Goal: Information Seeking & Learning: Learn about a topic

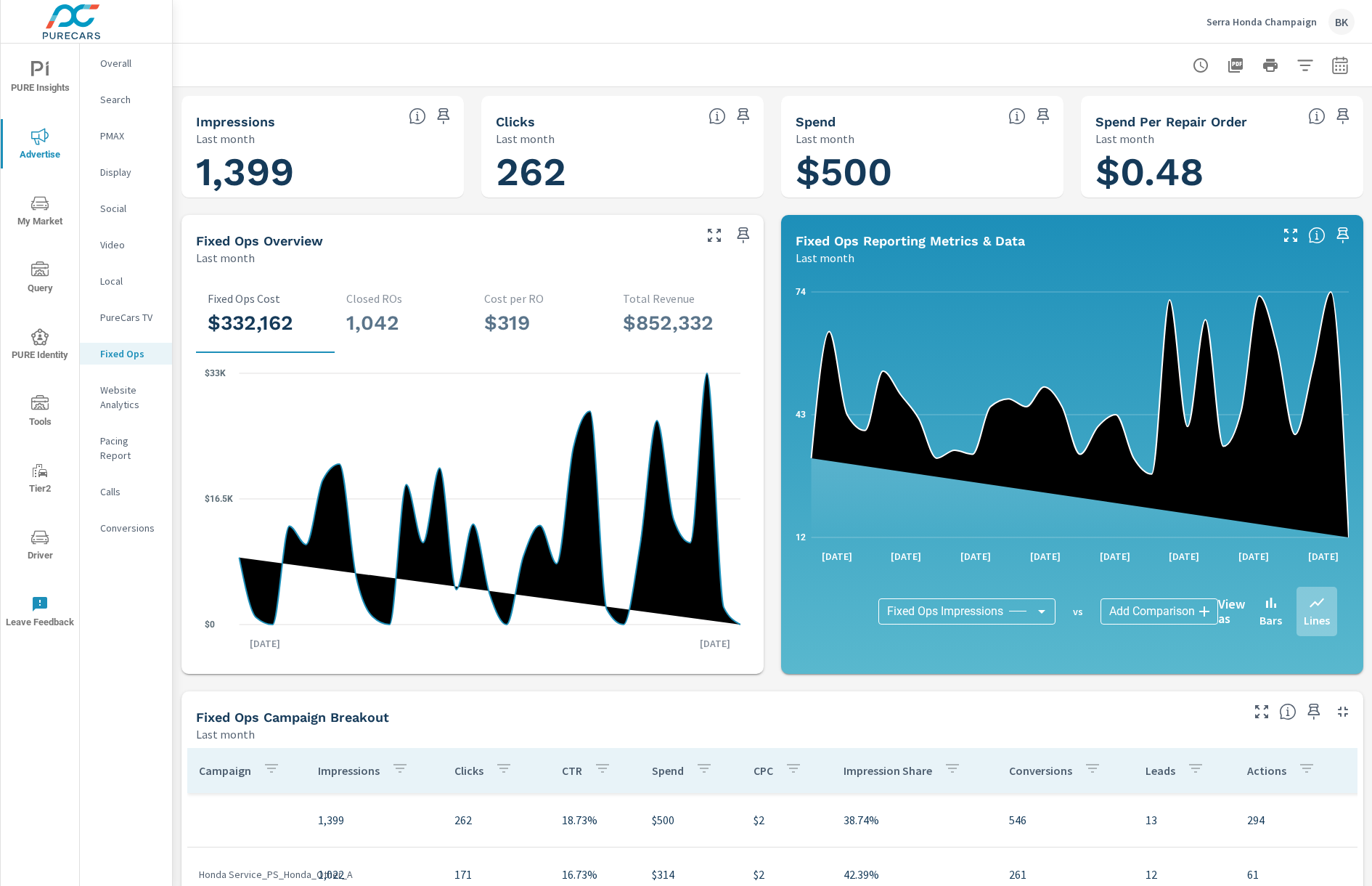
scroll to position [273, 0]
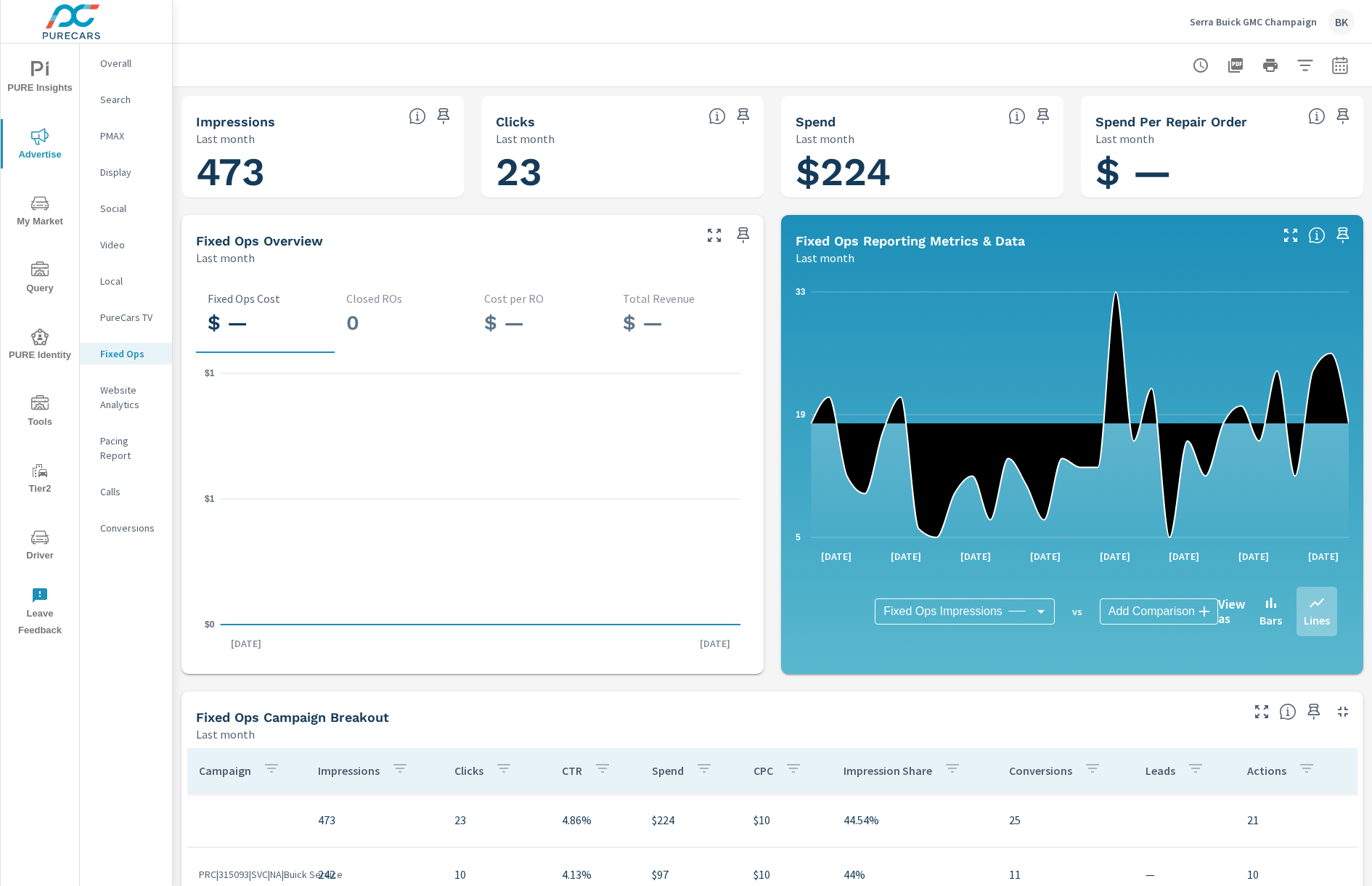
scroll to position [273, 0]
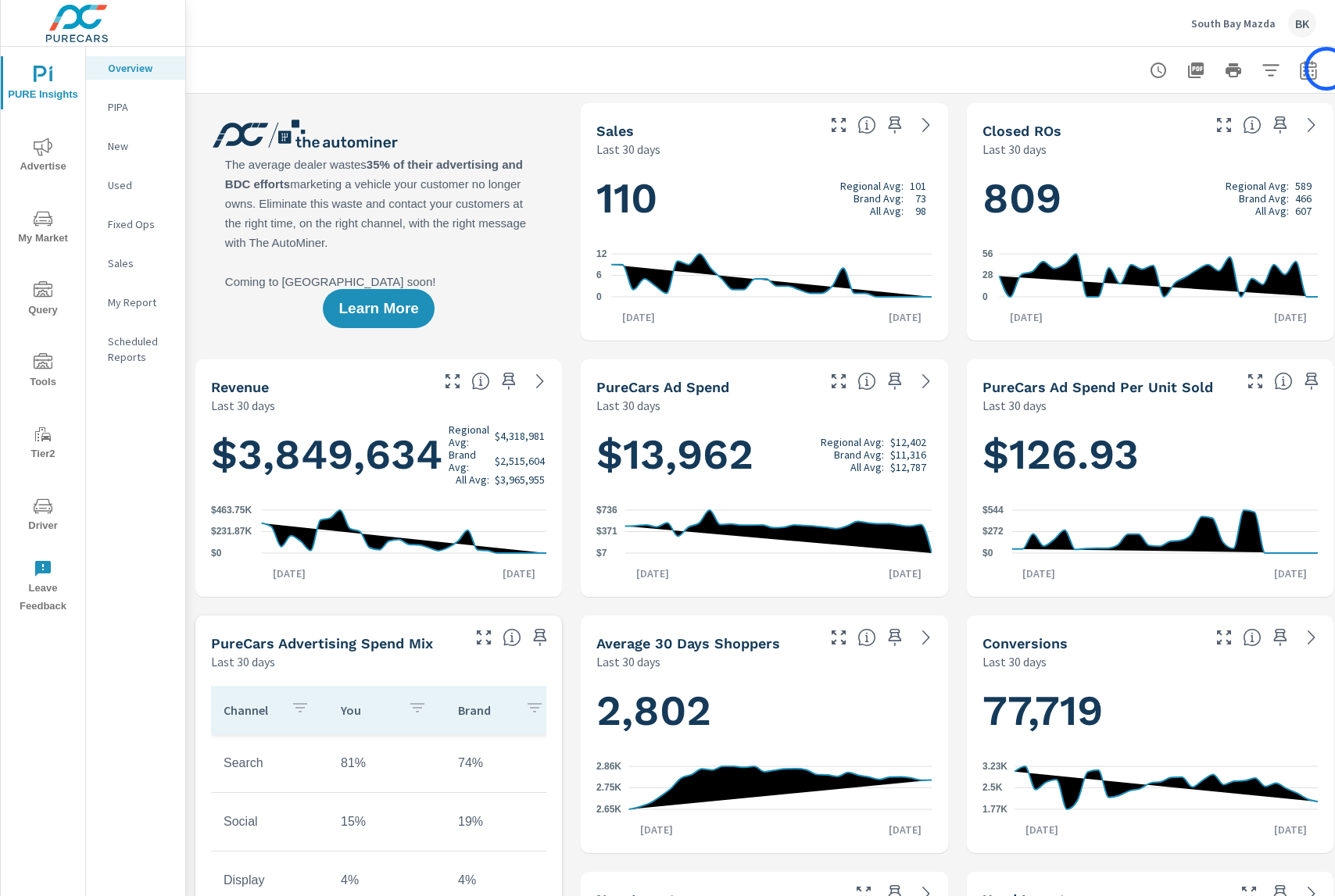
click at [1320, 72] on button "button" at bounding box center [1308, 70] width 31 height 31
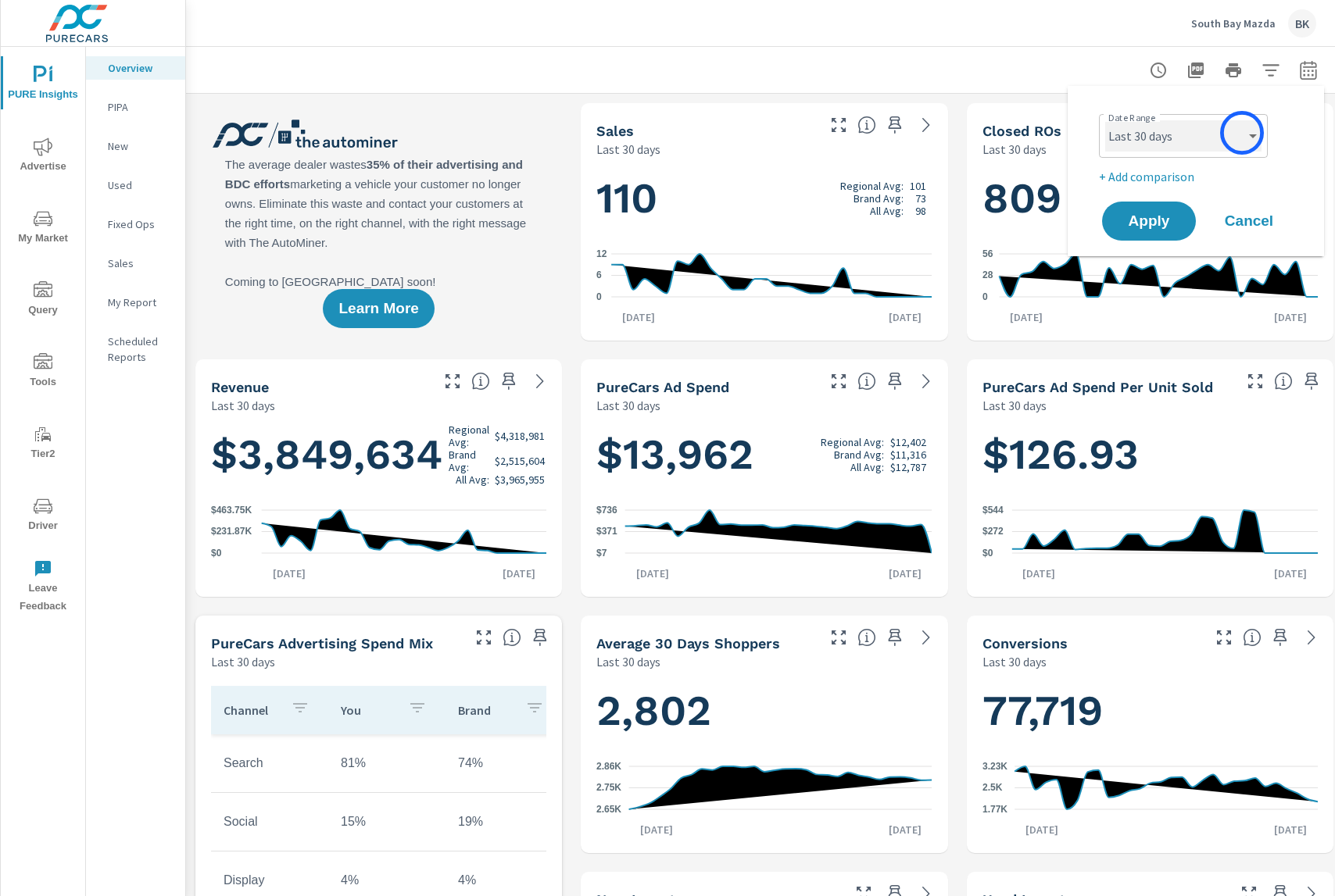
click at [1242, 132] on select "Custom [DATE] Last week Last 7 days Last 14 days Last 30 days Last 45 days Last…" at bounding box center [1183, 136] width 156 height 31
click at [1105, 121] on select "Custom [DATE] Last week Last 7 days Last 14 days Last 30 days Last 45 days Last…" at bounding box center [1183, 136] width 156 height 31
select select "custom"
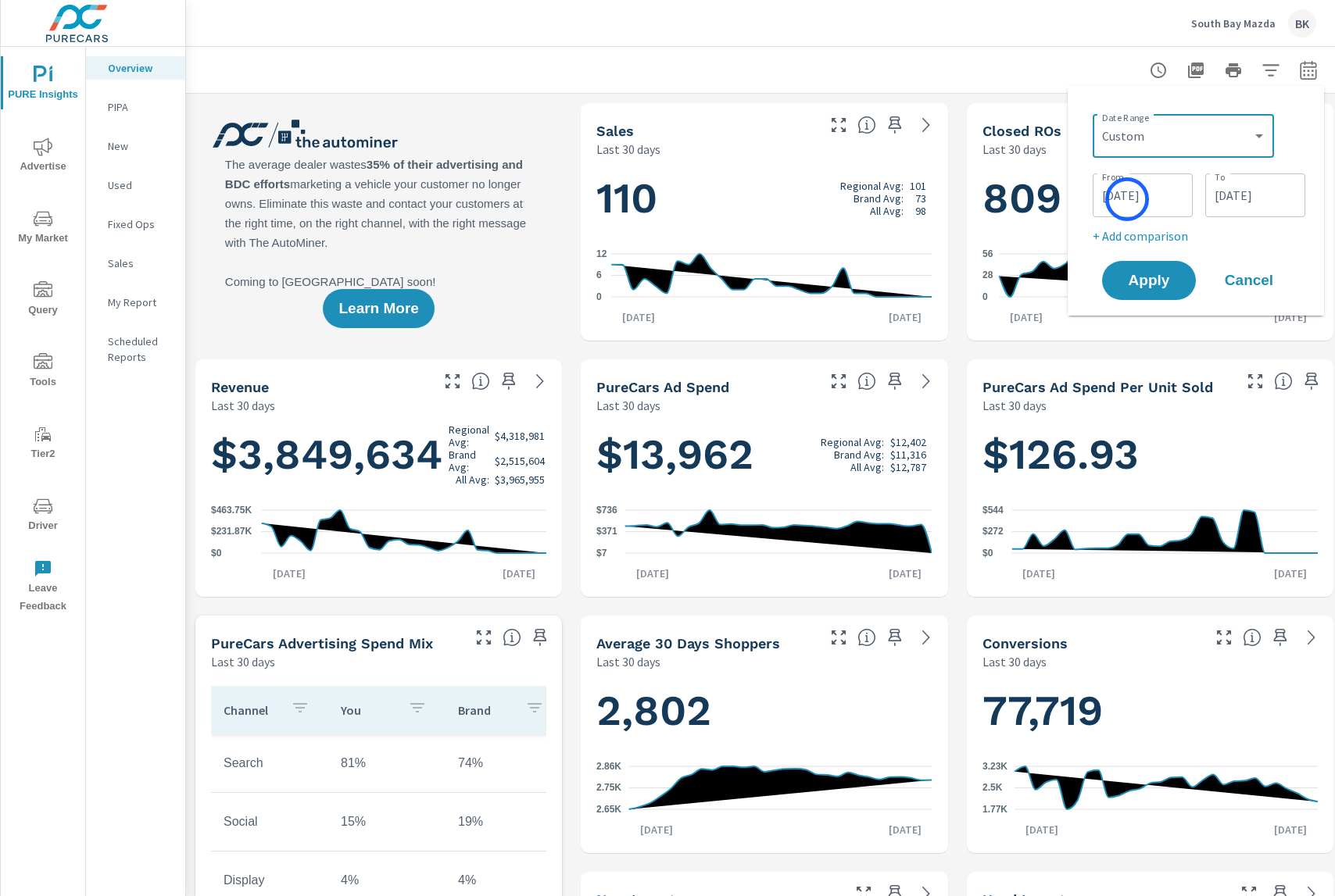
click at [1127, 200] on input "[DATE]" at bounding box center [1142, 195] width 87 height 31
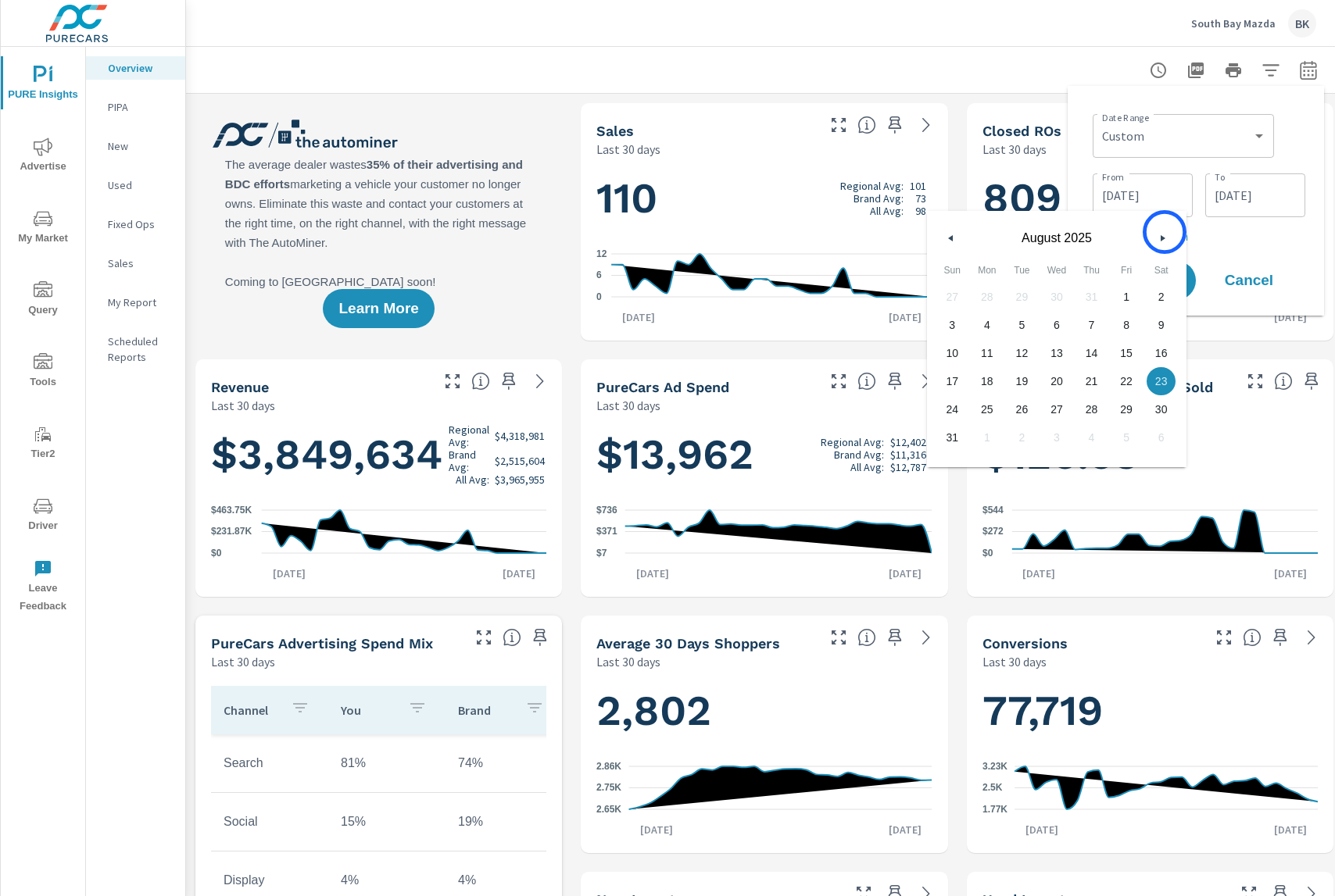
click at [1165, 232] on button "button" at bounding box center [1162, 238] width 18 height 18
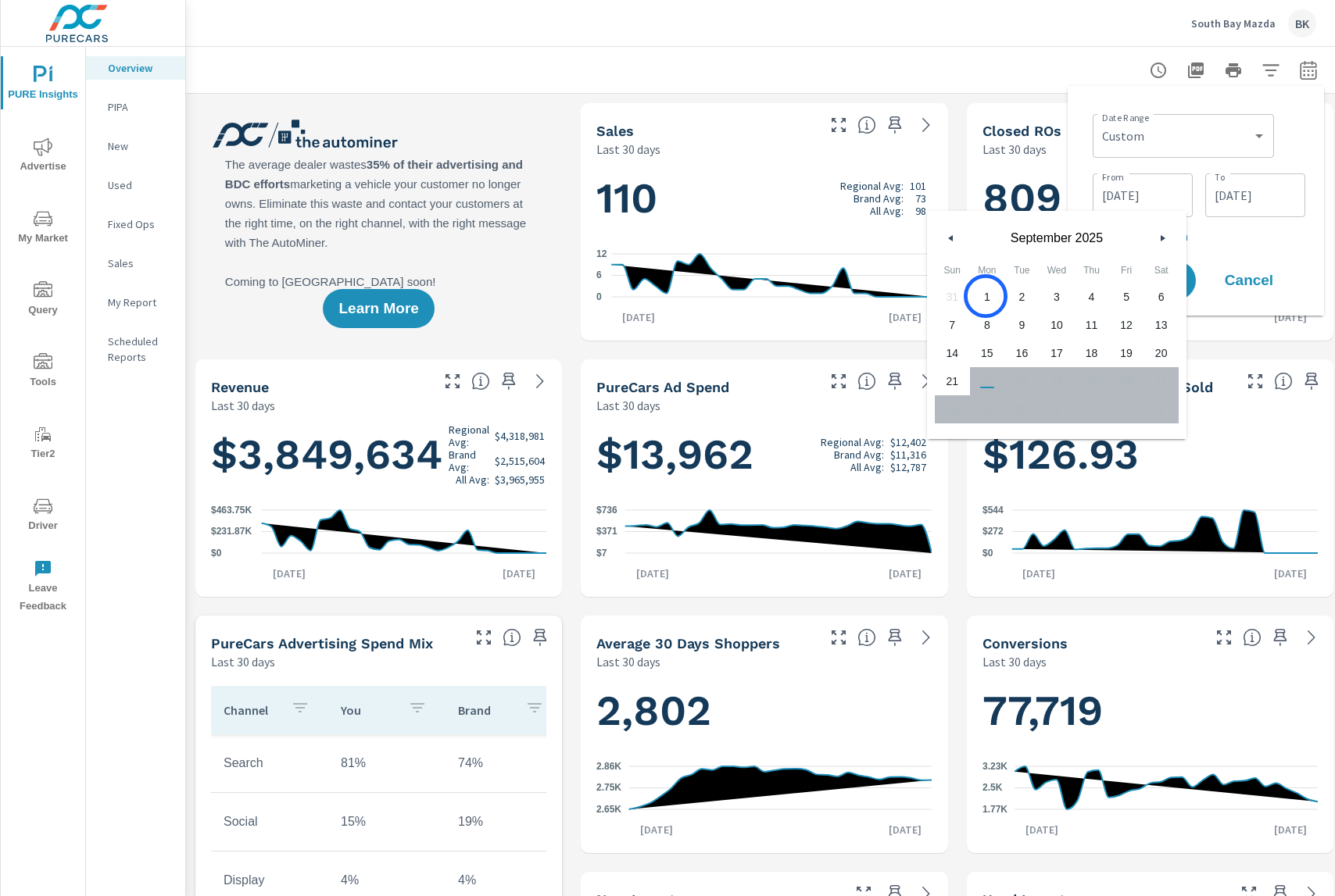
drag, startPoint x: 985, startPoint y: 296, endPoint x: 1102, endPoint y: 282, distance: 117.8
click at [985, 296] on span "1" at bounding box center [987, 297] width 35 height 20
type input "[DATE]"
click at [1242, 197] on input "[DATE]" at bounding box center [1254, 195] width 87 height 31
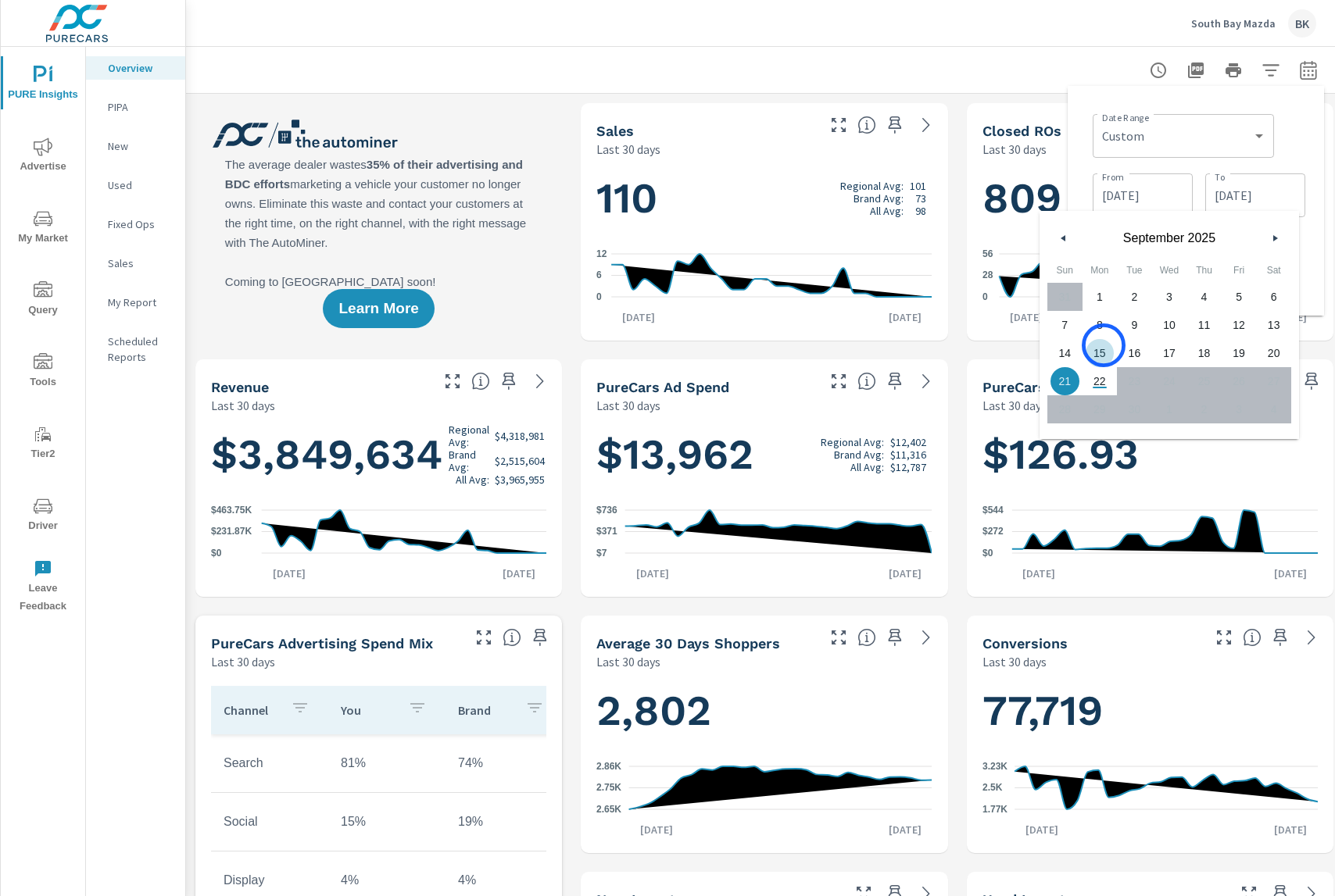
click at [1102, 346] on span "15" at bounding box center [1099, 353] width 35 height 20
type input "[DATE]"
click at [1306, 239] on div "Date Range Custom [DATE] Last week Last 7 days Last 14 days Last 30 days Last 4…" at bounding box center [1195, 201] width 231 height 205
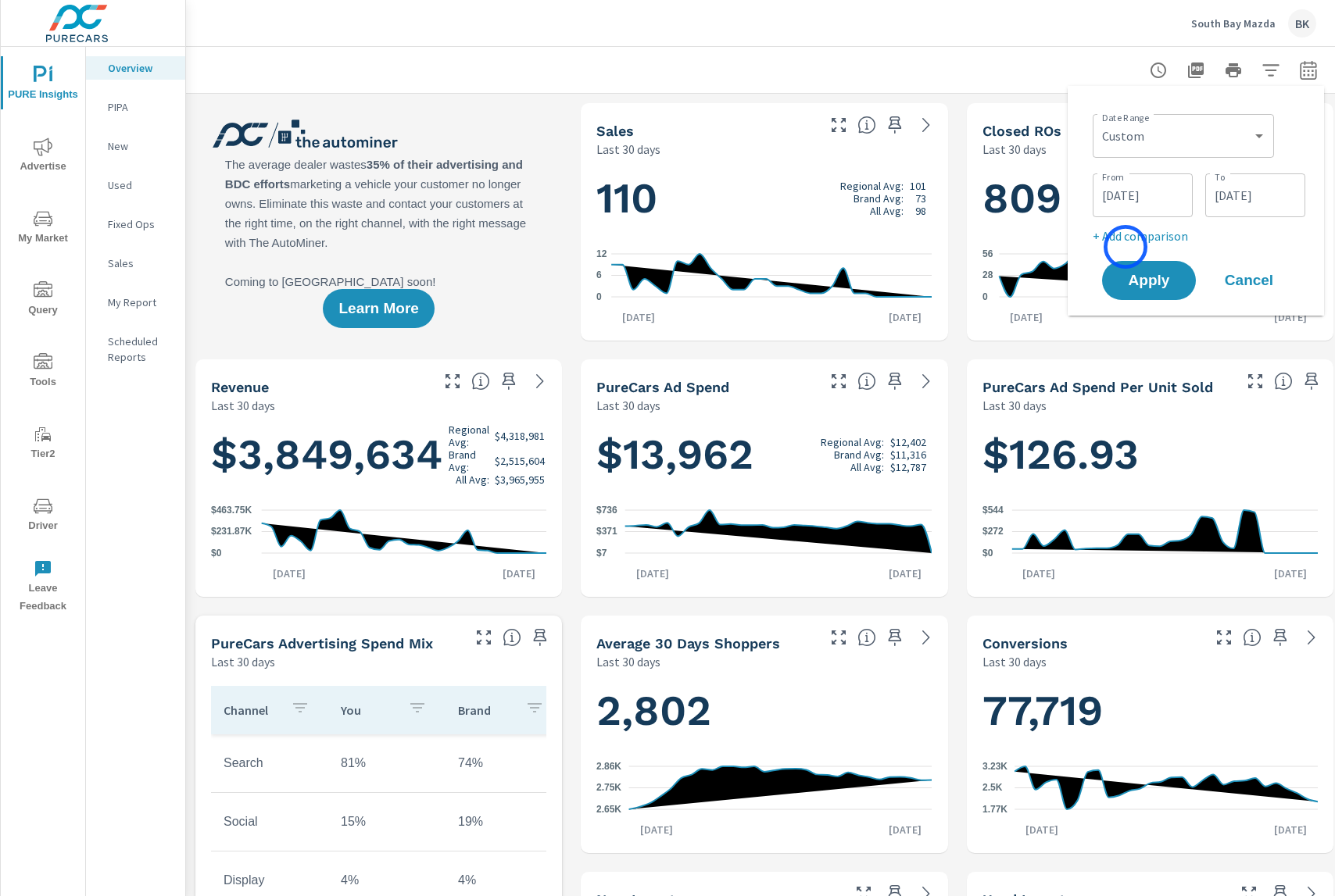
click at [1125, 247] on div "Date Range Custom [DATE] Last week Last 7 days Last 14 days Last 30 days Last 4…" at bounding box center [1195, 201] width 231 height 205
click at [1126, 239] on p "+ Add comparison" at bounding box center [1198, 235] width 213 height 18
click at [1135, 267] on select "Custom Previous period Previous month Previous year" at bounding box center [1182, 264] width 168 height 31
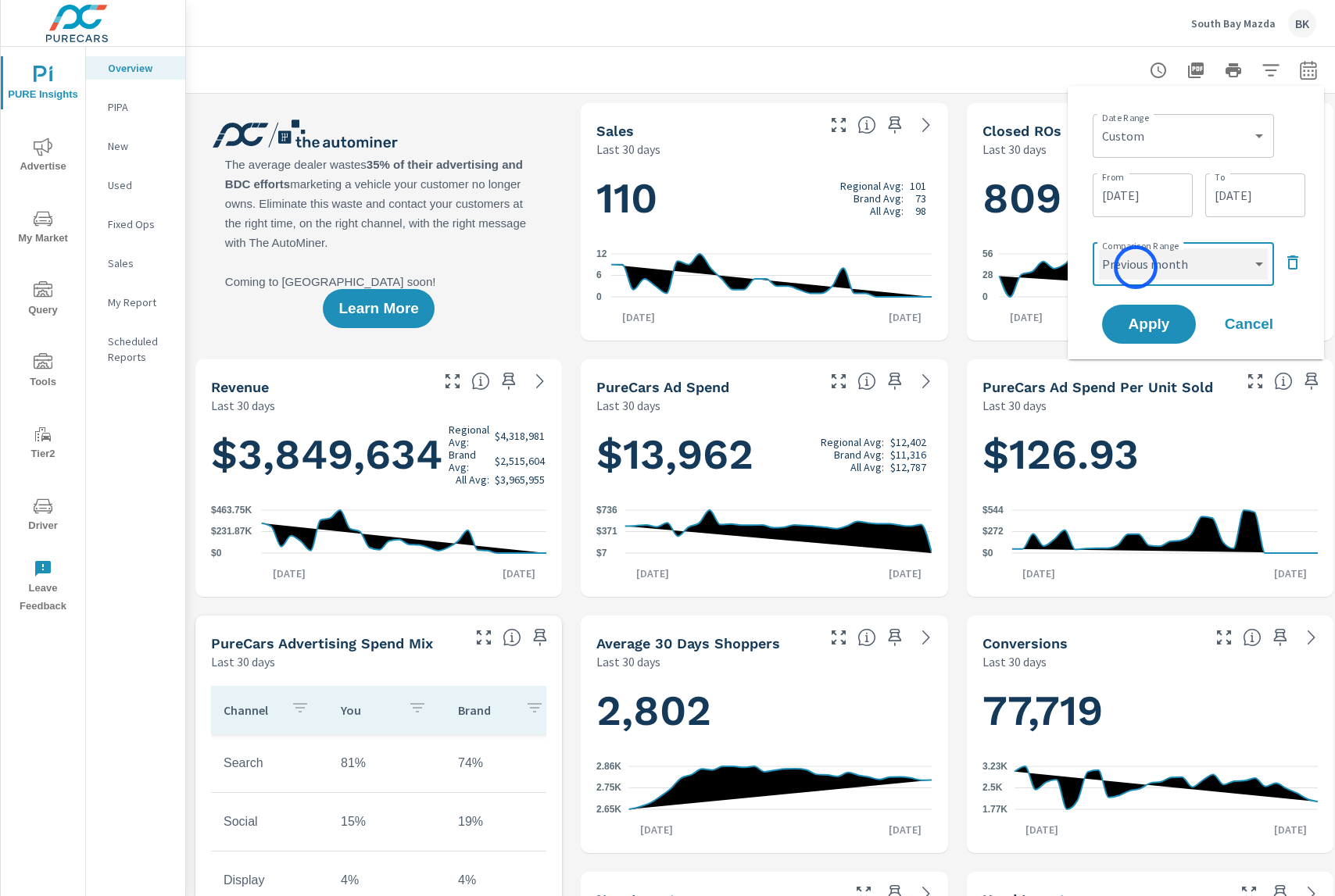
click at [1099, 248] on select "Custom Previous period Previous month Previous year" at bounding box center [1182, 264] width 168 height 31
select select "Previous month"
click at [1150, 327] on span "Apply" at bounding box center [1149, 325] width 64 height 15
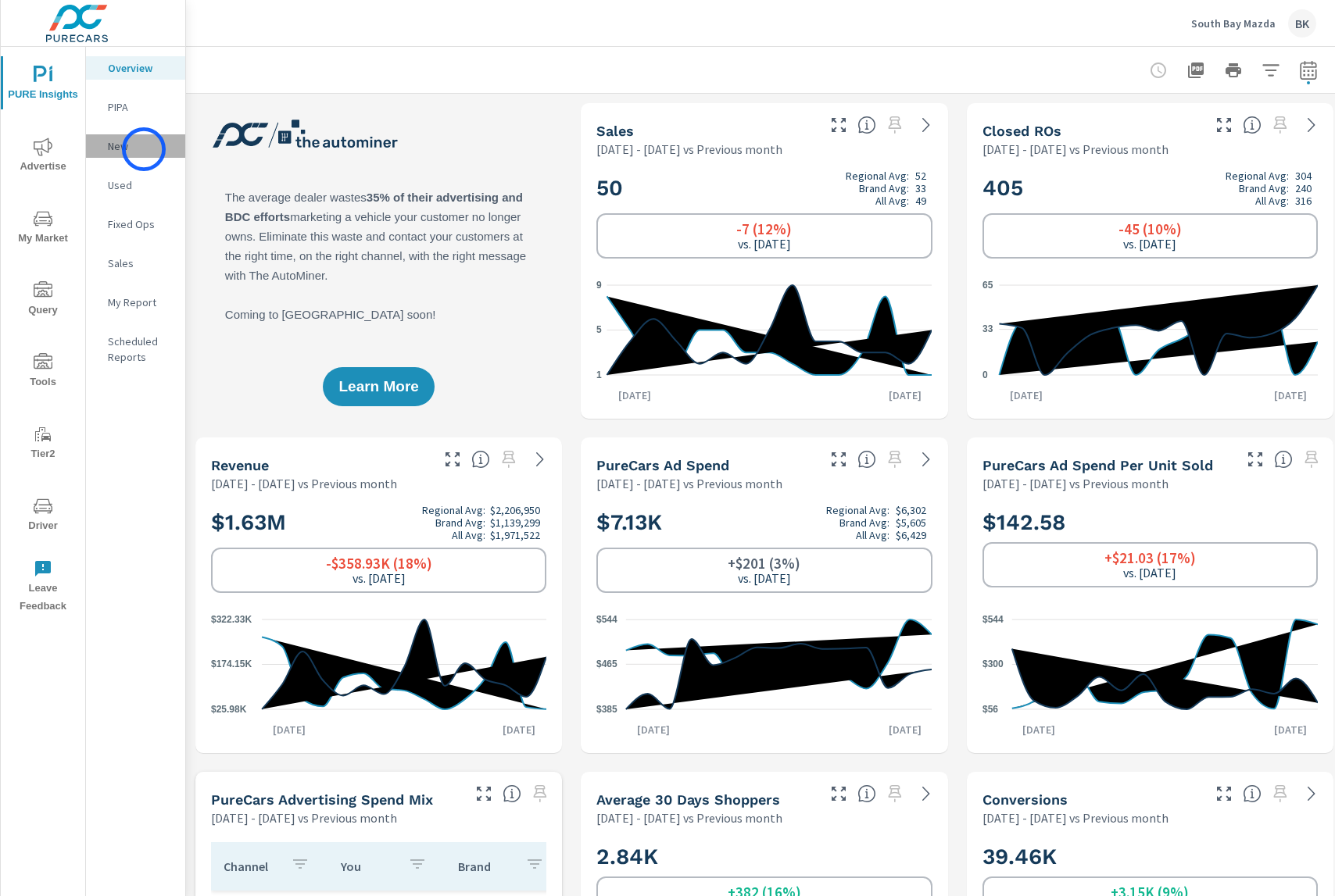
click at [144, 149] on p "New" at bounding box center [140, 145] width 64 height 16
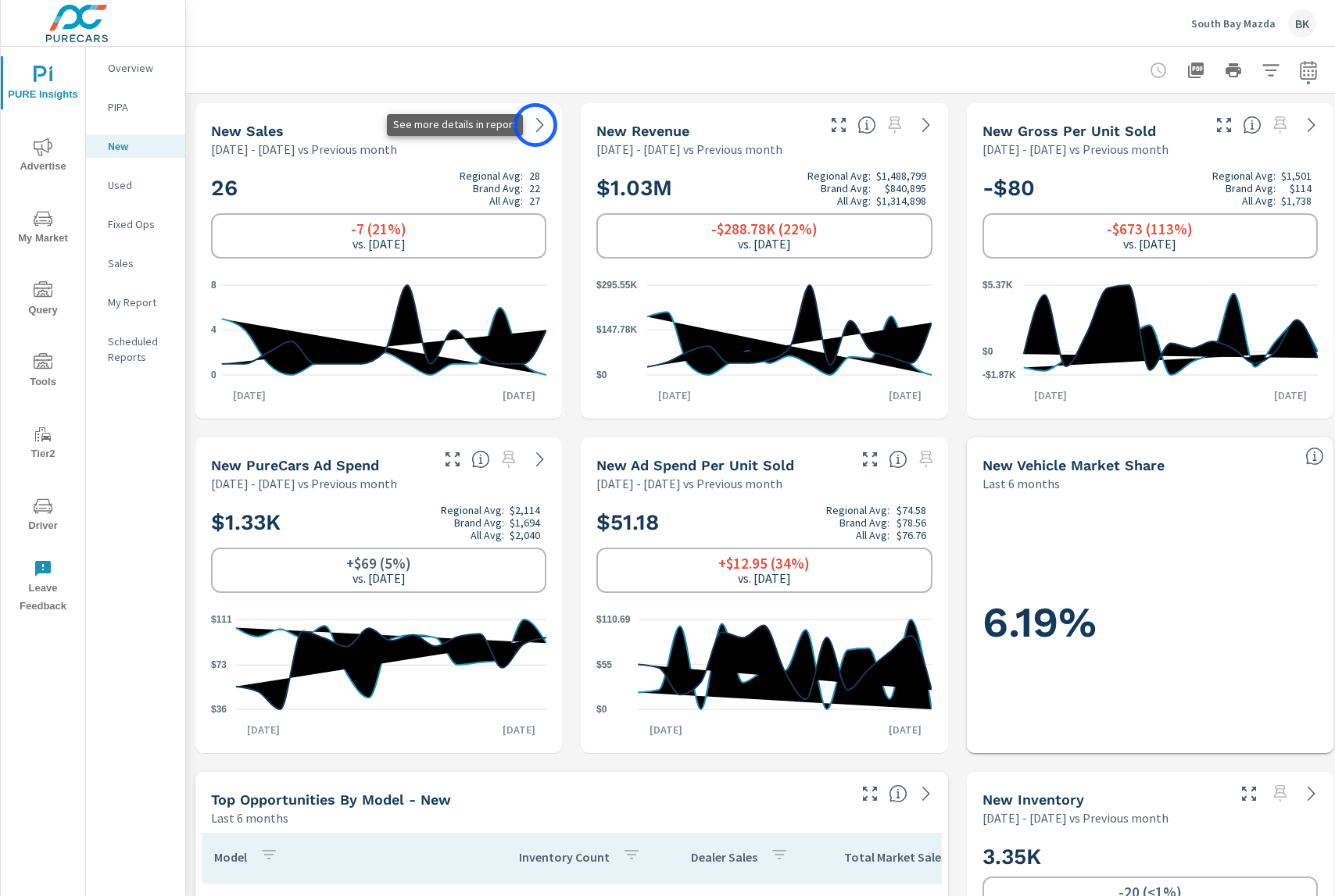
click at [535, 125] on icon at bounding box center [540, 125] width 18 height 18
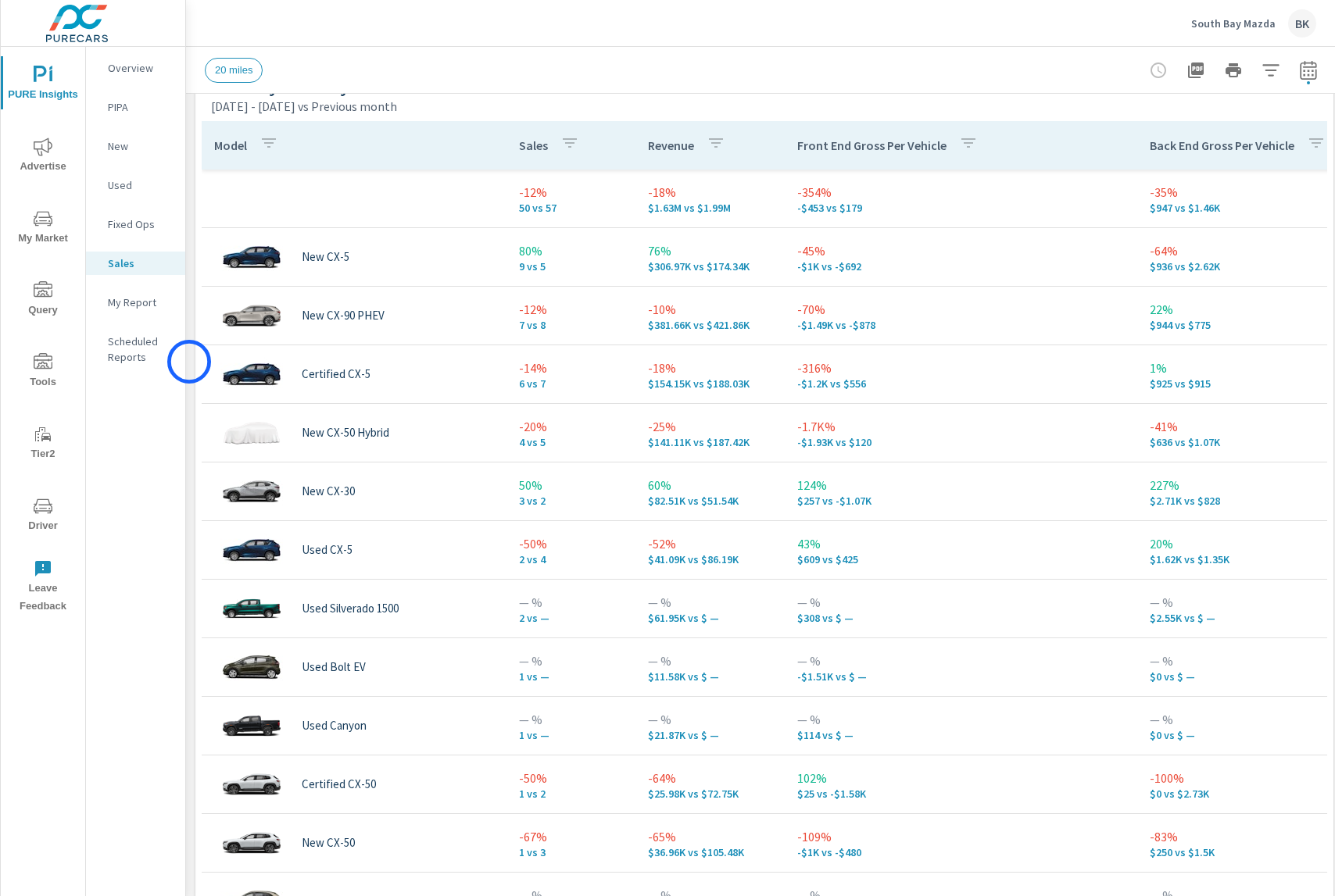
scroll to position [713, 0]
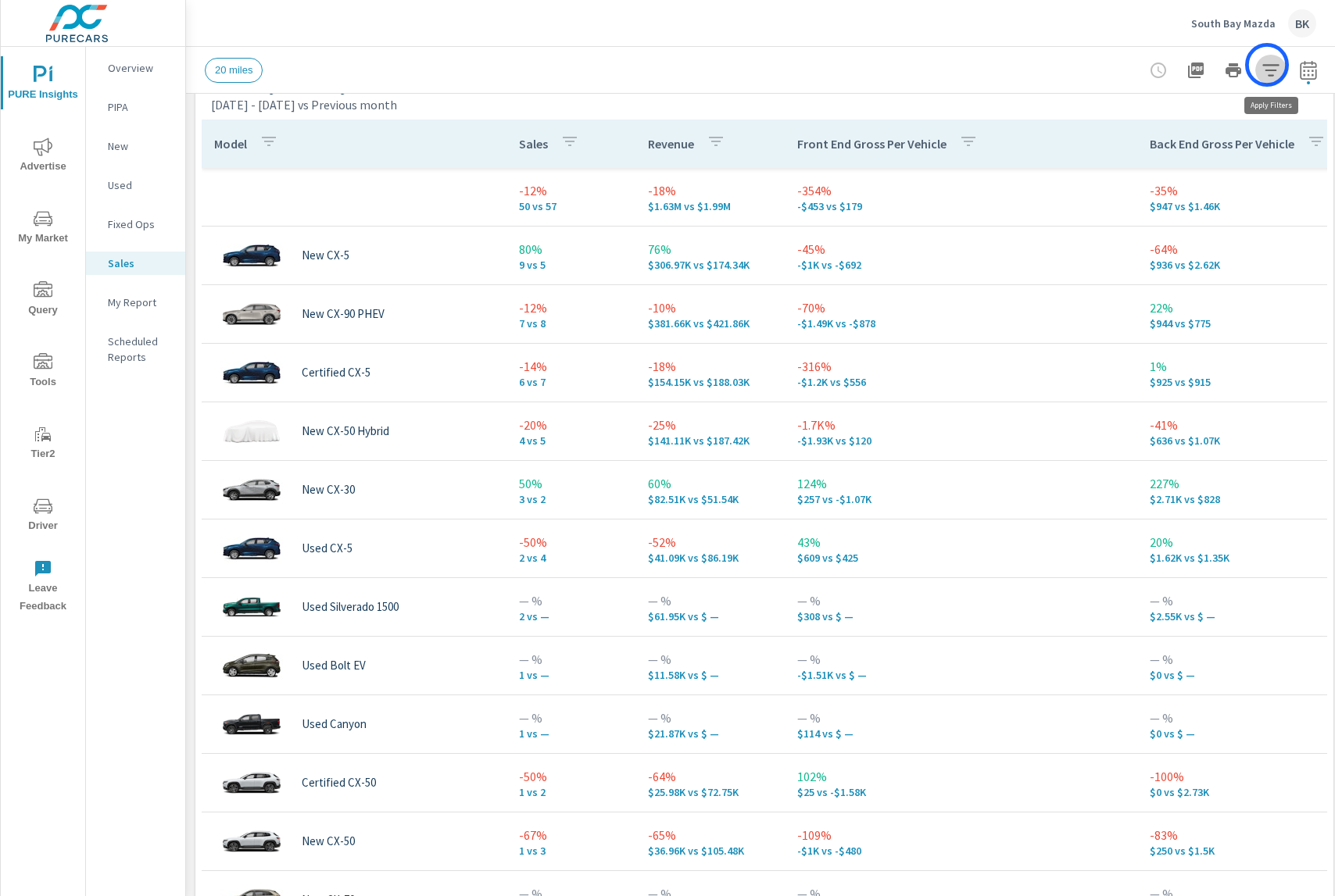
click at [1267, 64] on icon "button" at bounding box center [1271, 70] width 17 height 12
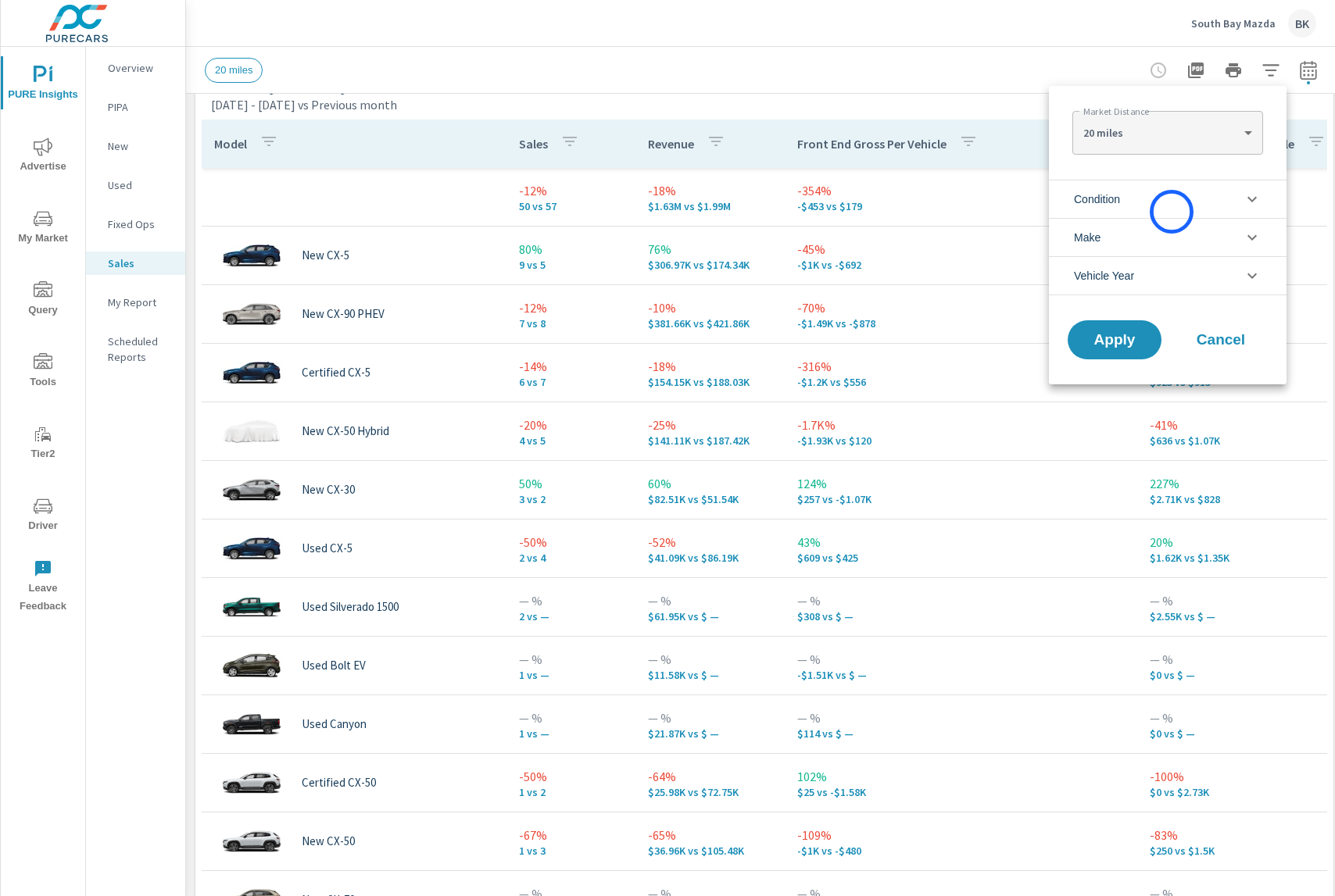
click at [1171, 212] on li "Condition" at bounding box center [1168, 199] width 237 height 39
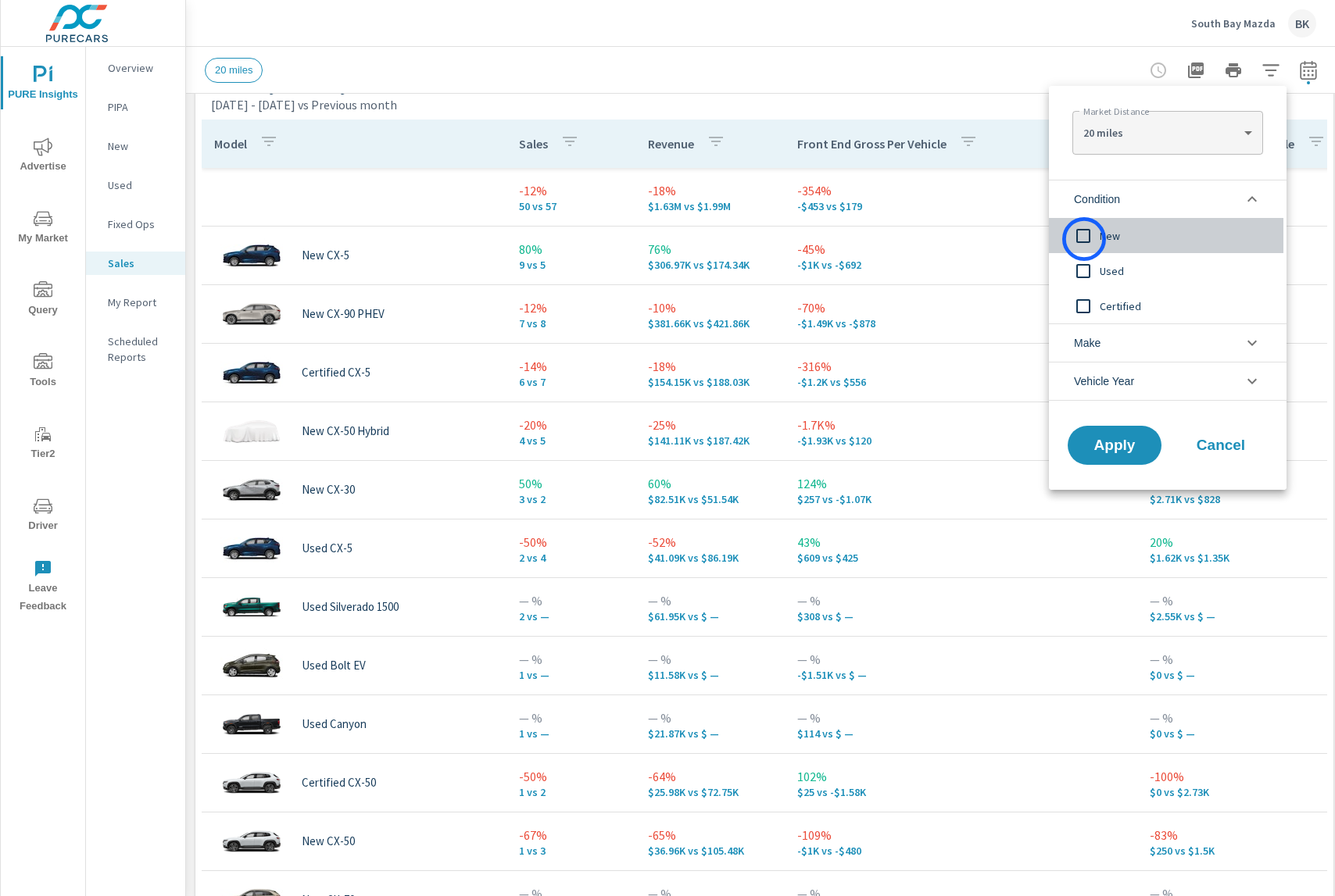
drag, startPoint x: 1084, startPoint y: 239, endPoint x: 1112, endPoint y: 337, distance: 101.9
click at [1085, 239] on input "filter options" at bounding box center [1083, 236] width 33 height 33
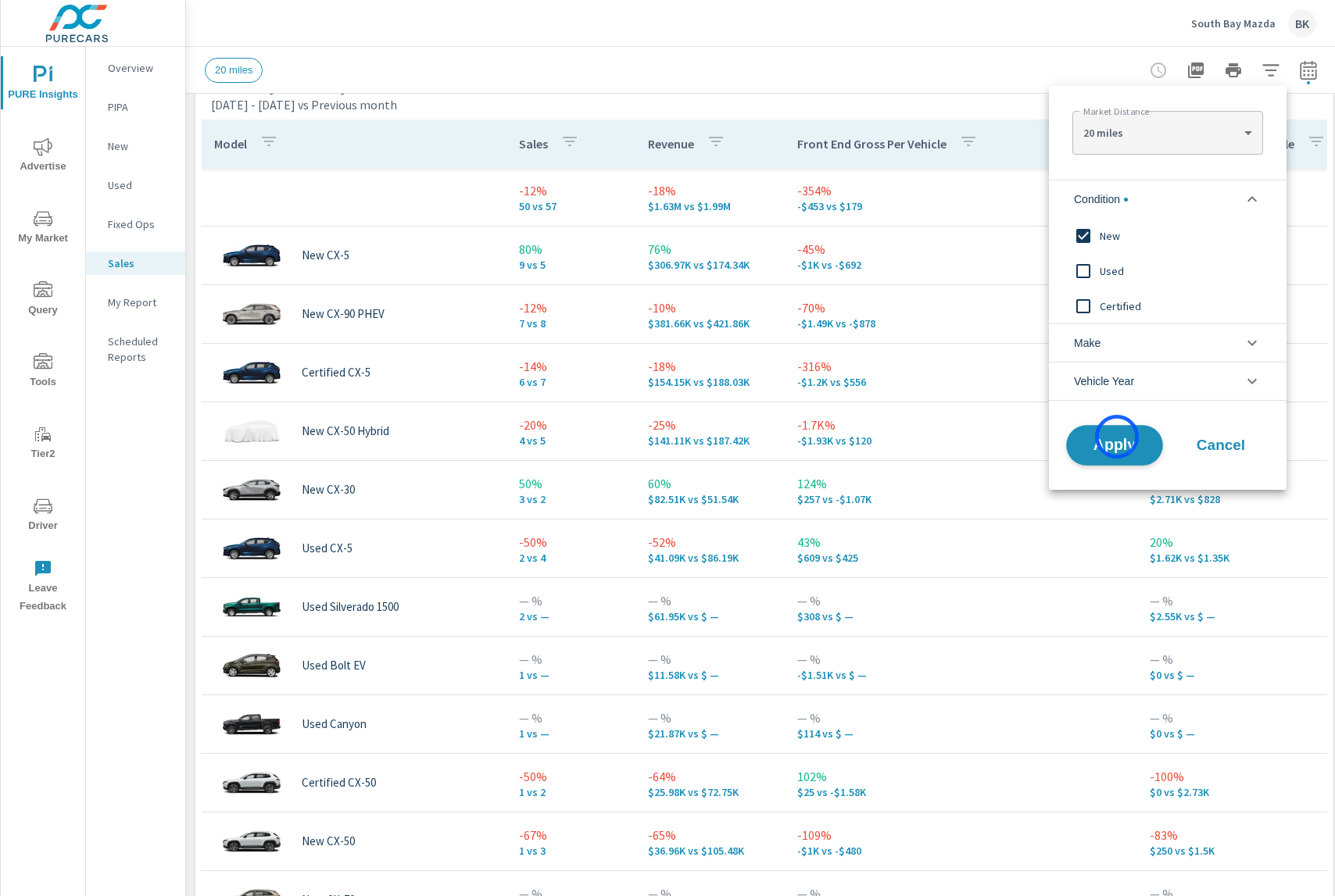
click at [1117, 438] on span "Apply" at bounding box center [1114, 445] width 64 height 15
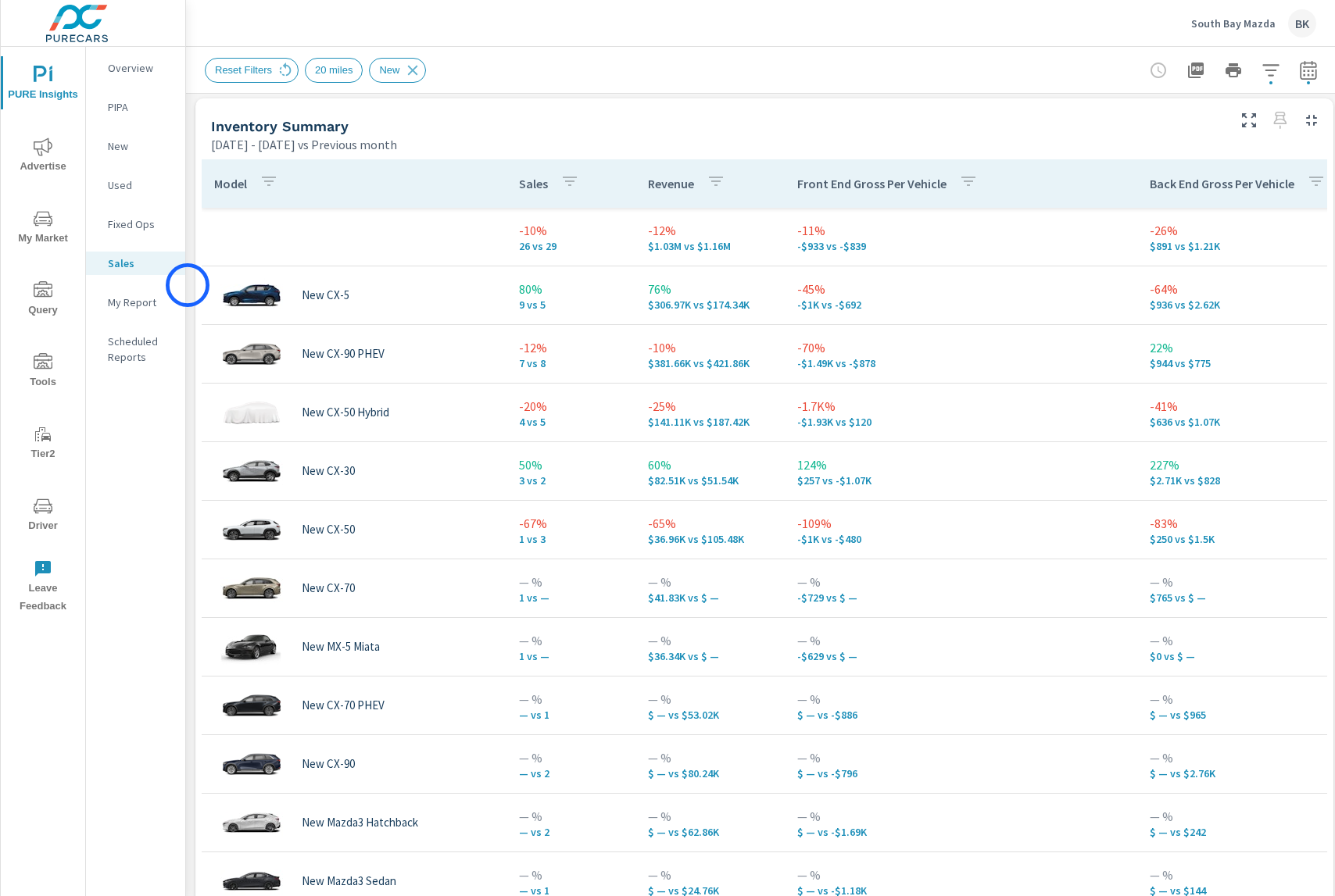
scroll to position [621, 0]
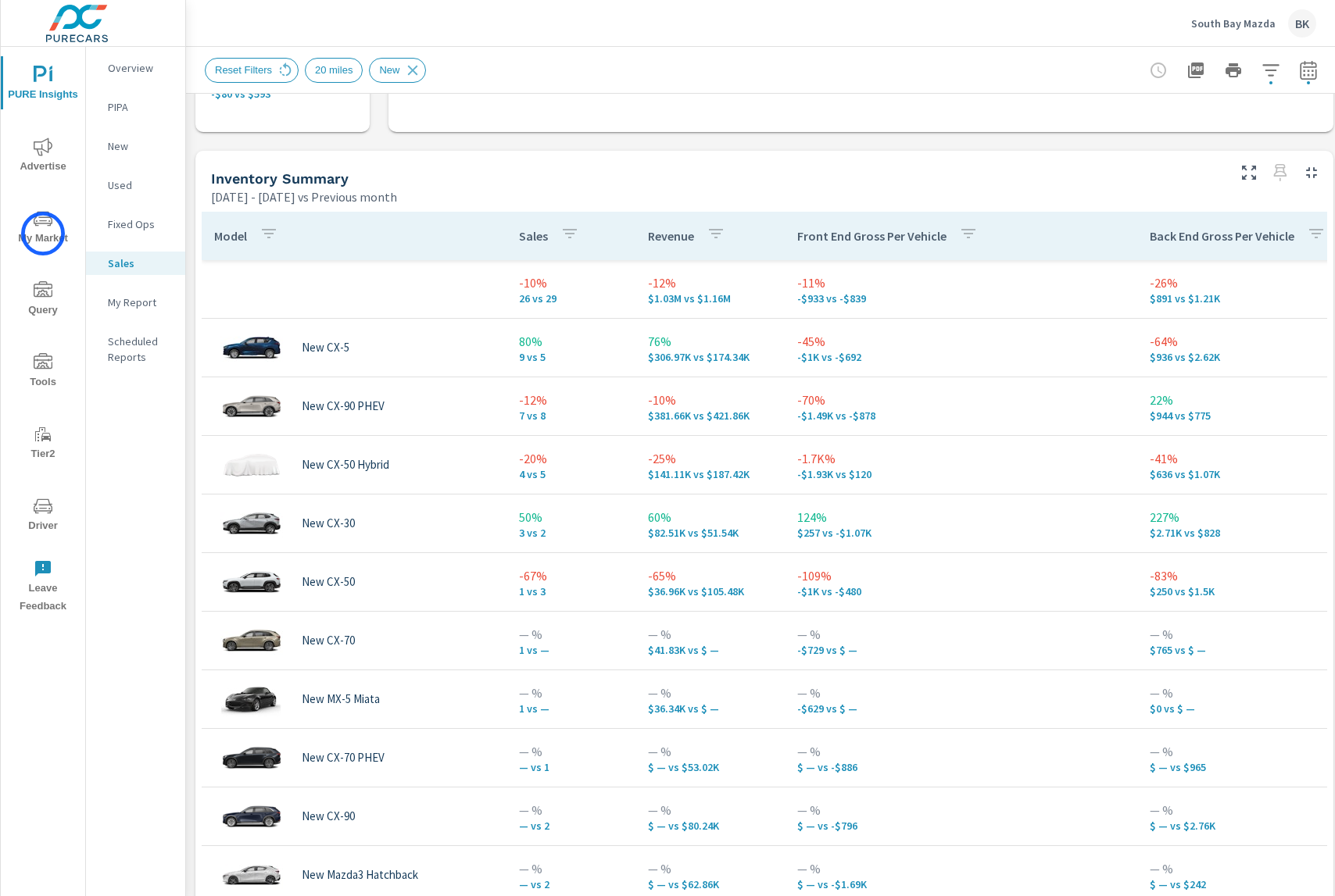
click at [43, 234] on span "My Market" at bounding box center [43, 229] width 75 height 39
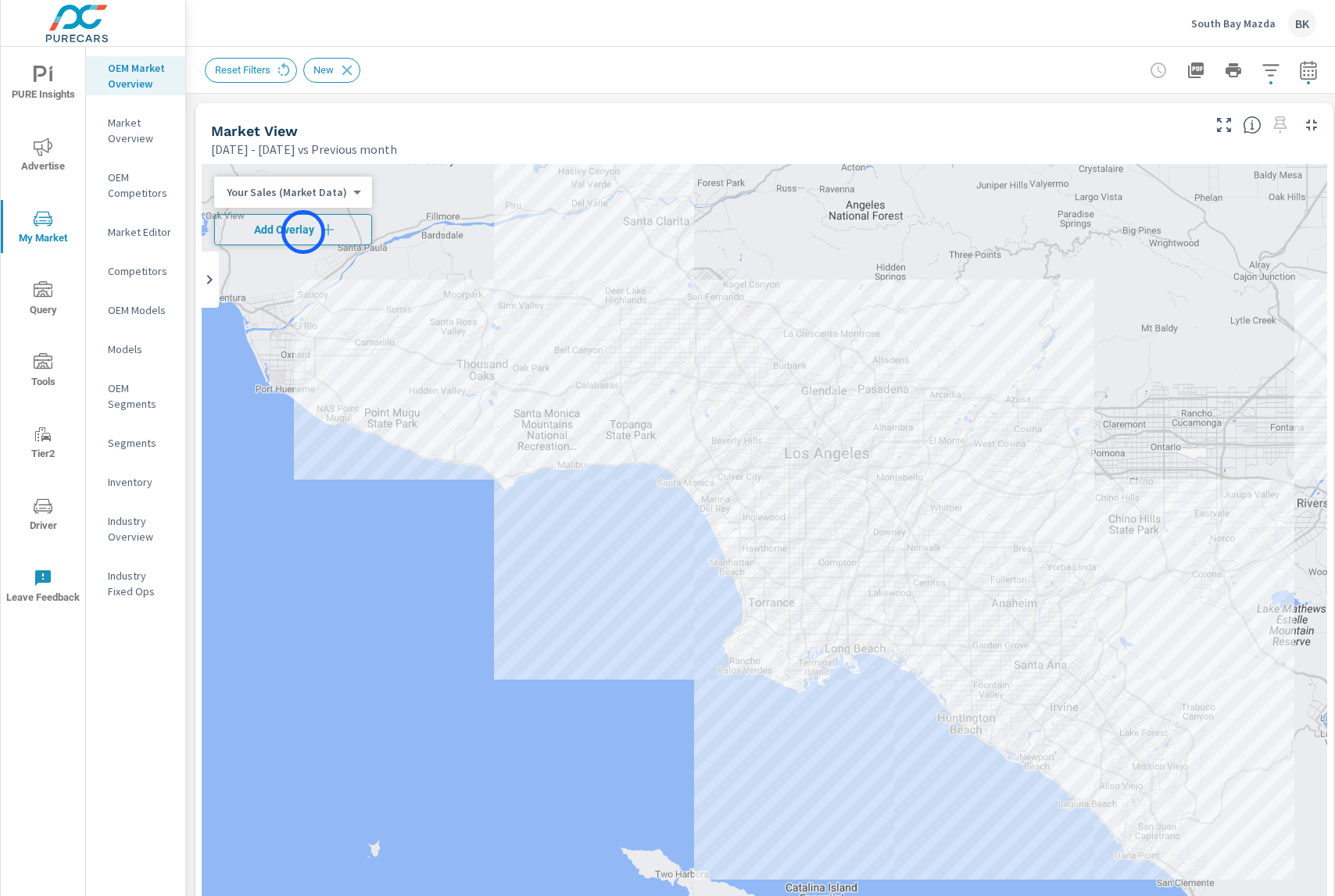
click at [304, 232] on span "Add Overlay" at bounding box center [293, 229] width 144 height 16
click at [142, 488] on p "Inventory" at bounding box center [140, 482] width 64 height 16
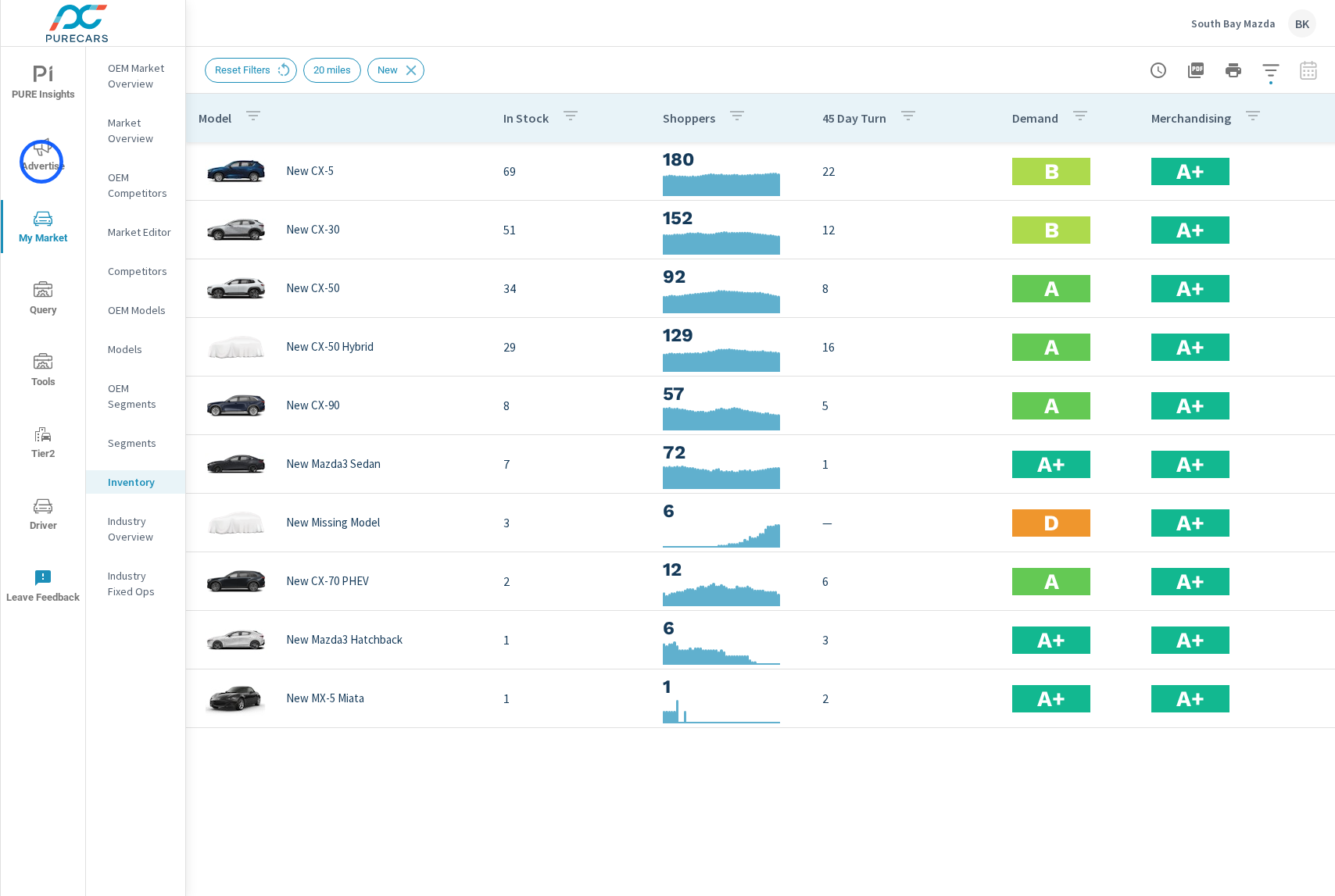
click at [44, 160] on span "Advertise" at bounding box center [43, 156] width 75 height 39
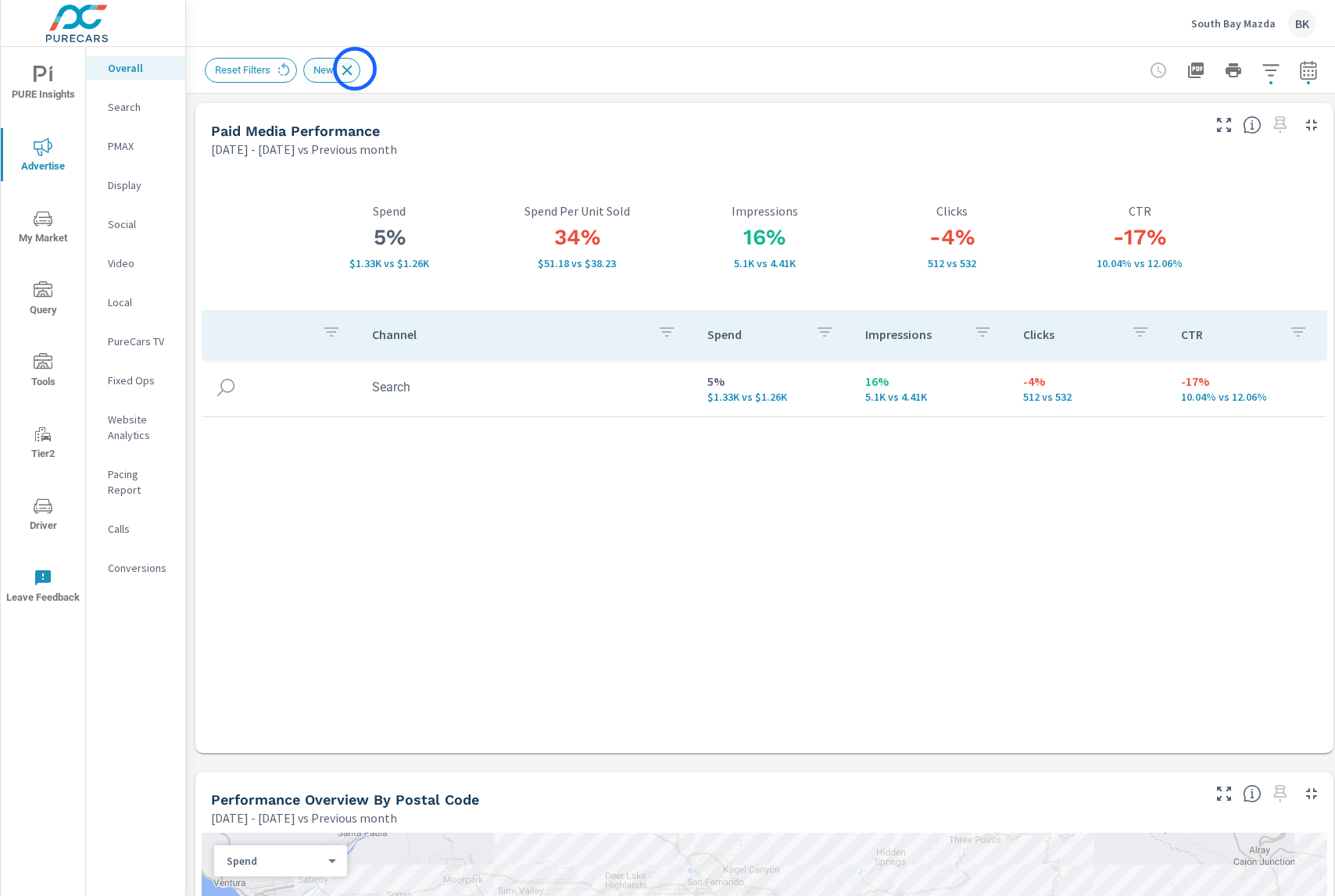
click at [355, 69] on icon at bounding box center [347, 70] width 17 height 17
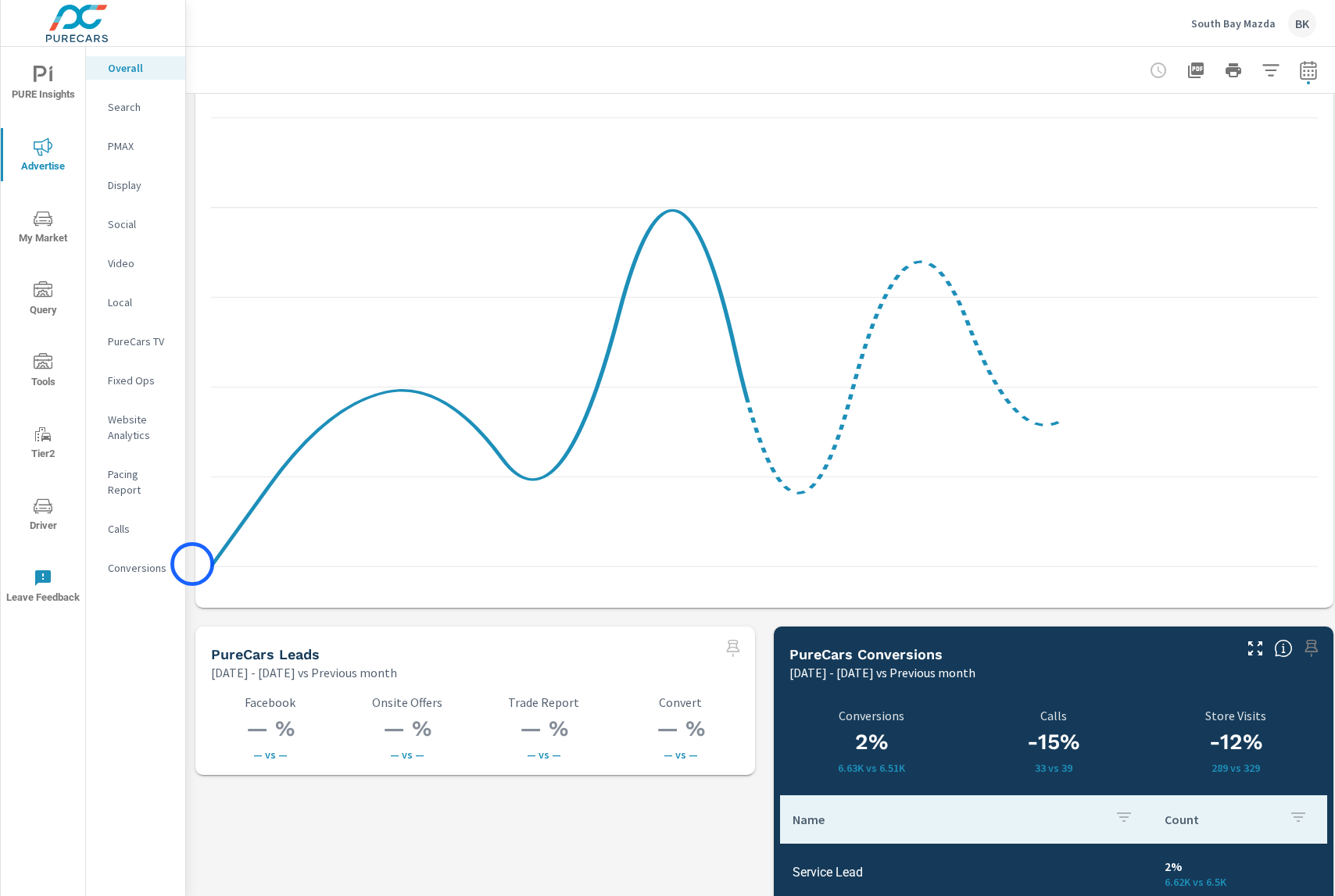
scroll to position [2040, 0]
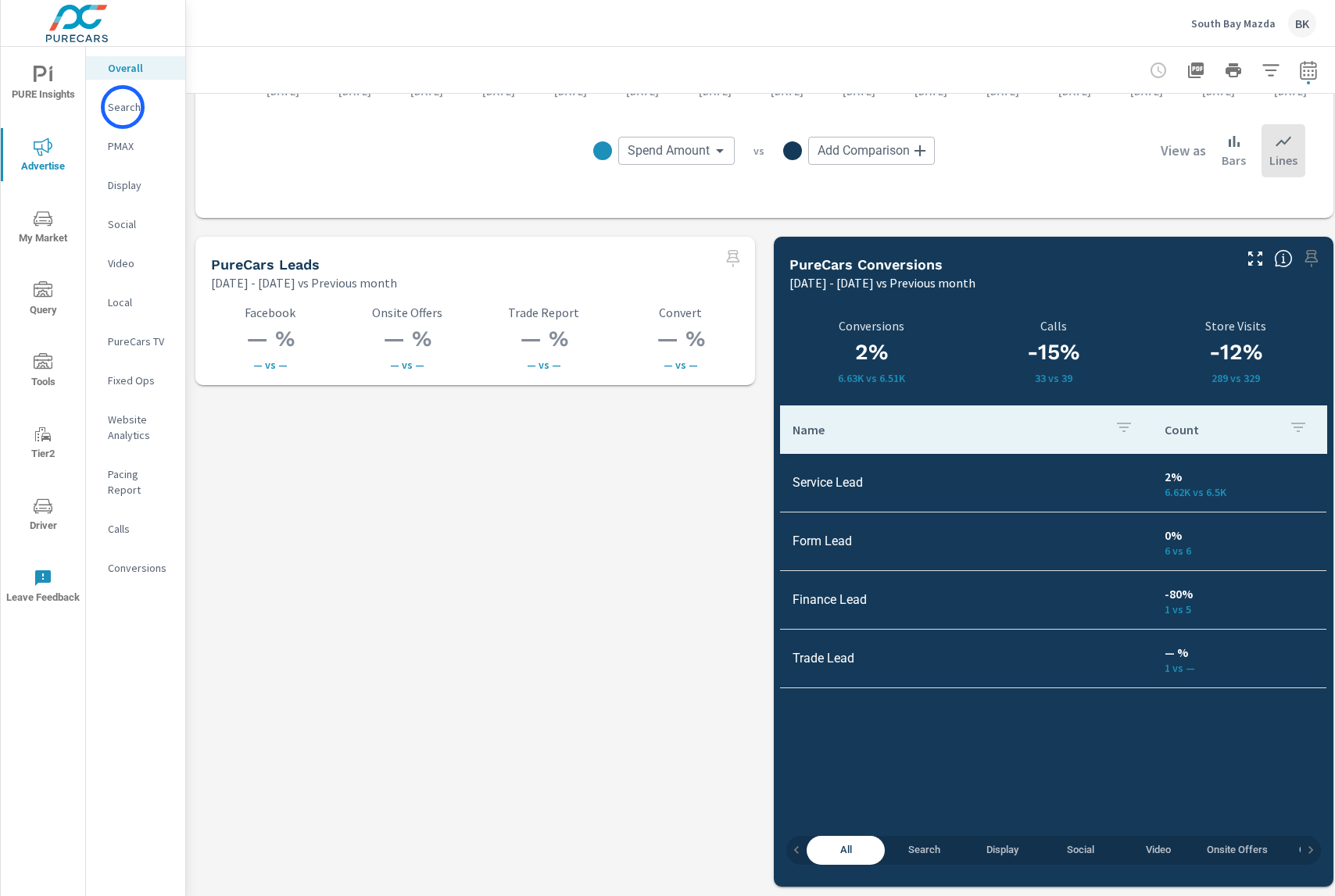
click at [130, 107] on p "Search" at bounding box center [140, 107] width 64 height 16
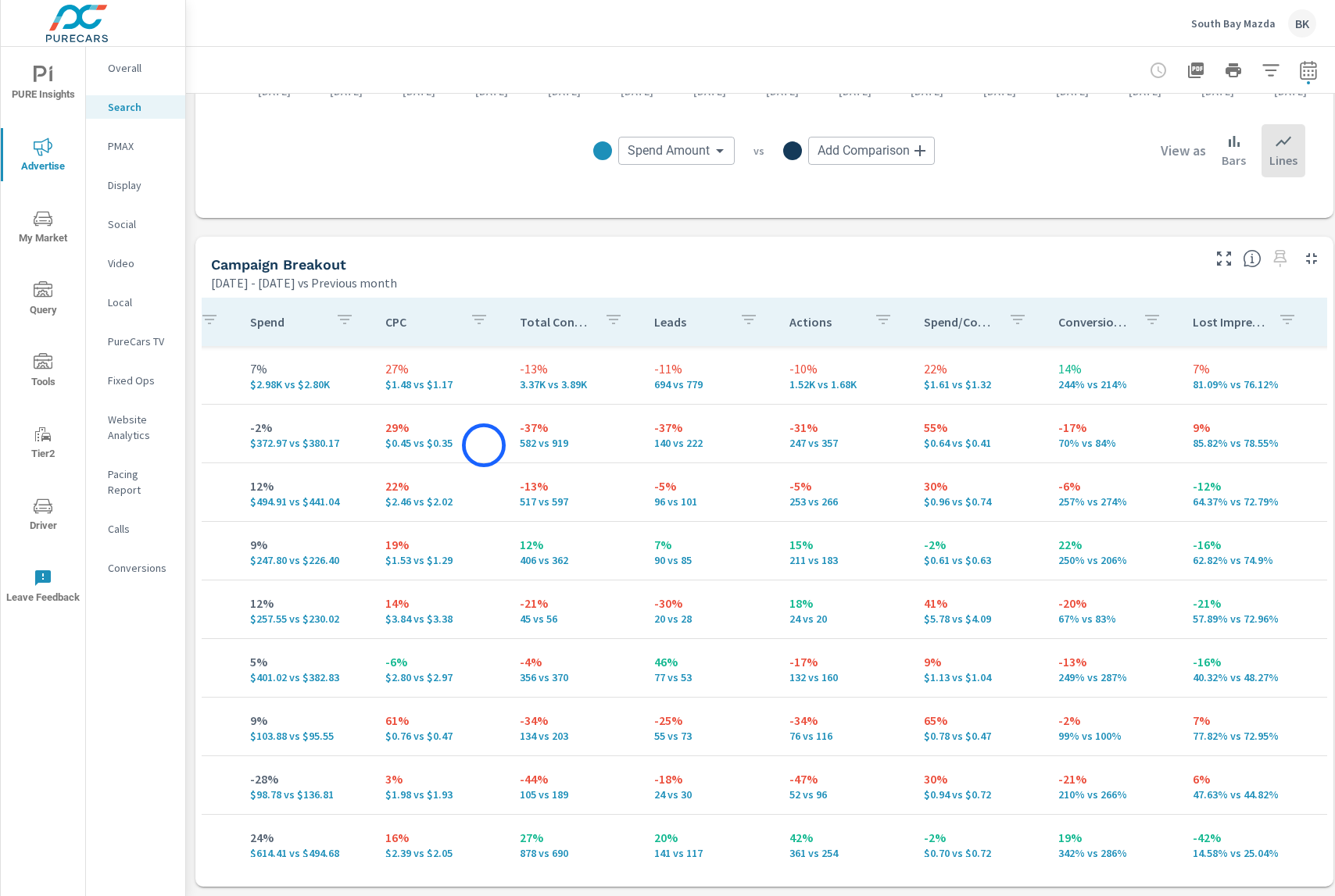
scroll to position [0, 784]
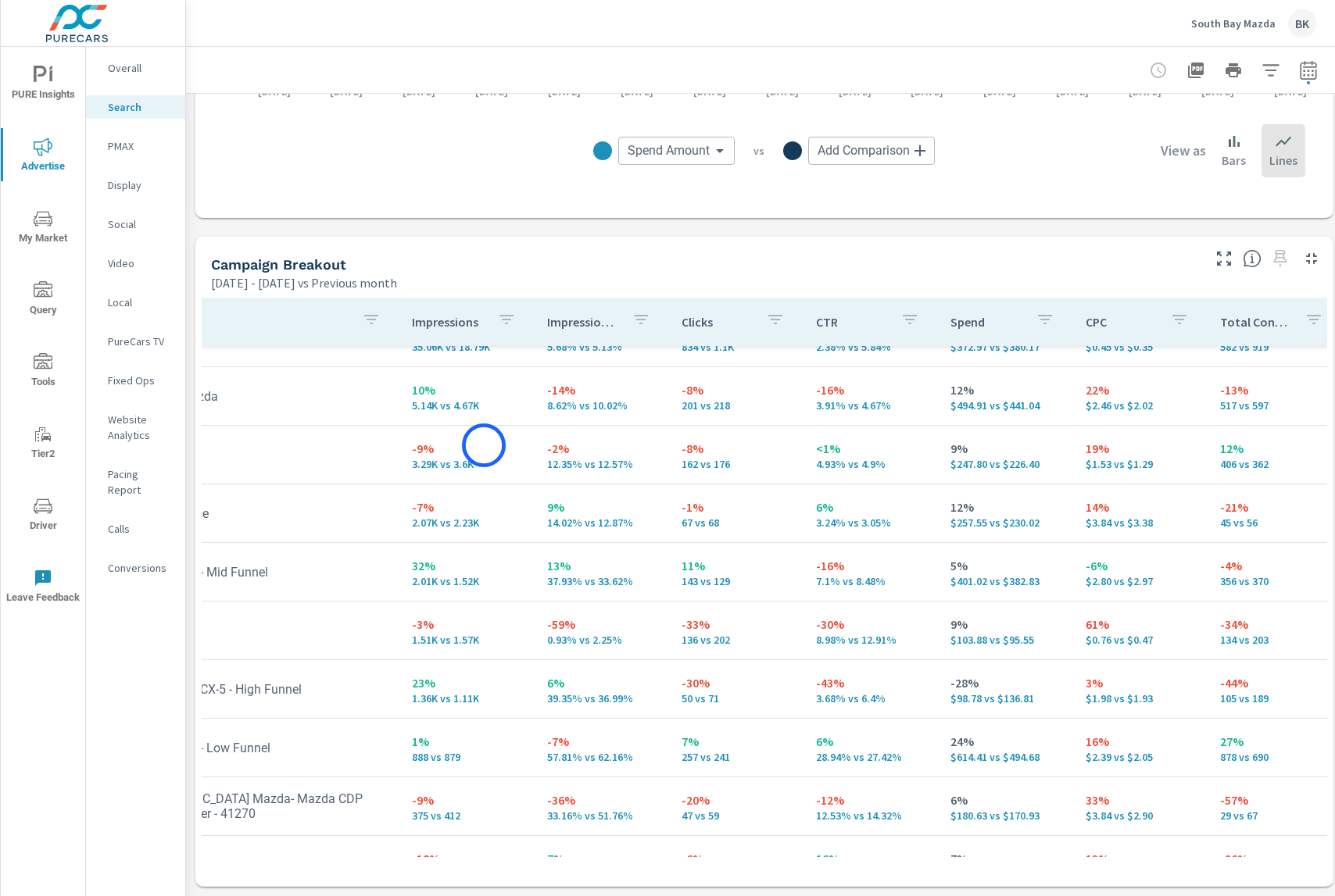
scroll to position [96, 3]
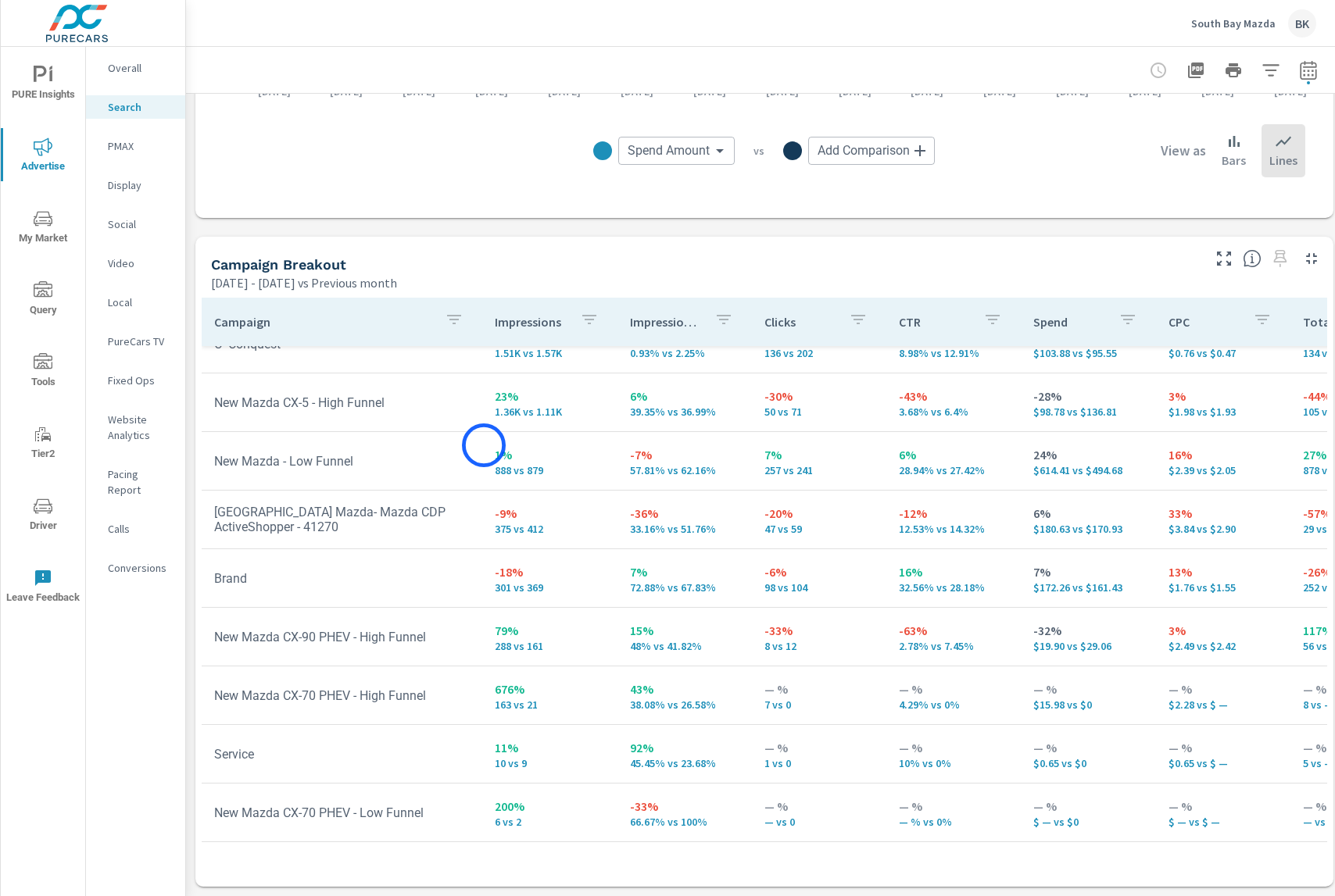
scroll to position [433, 0]
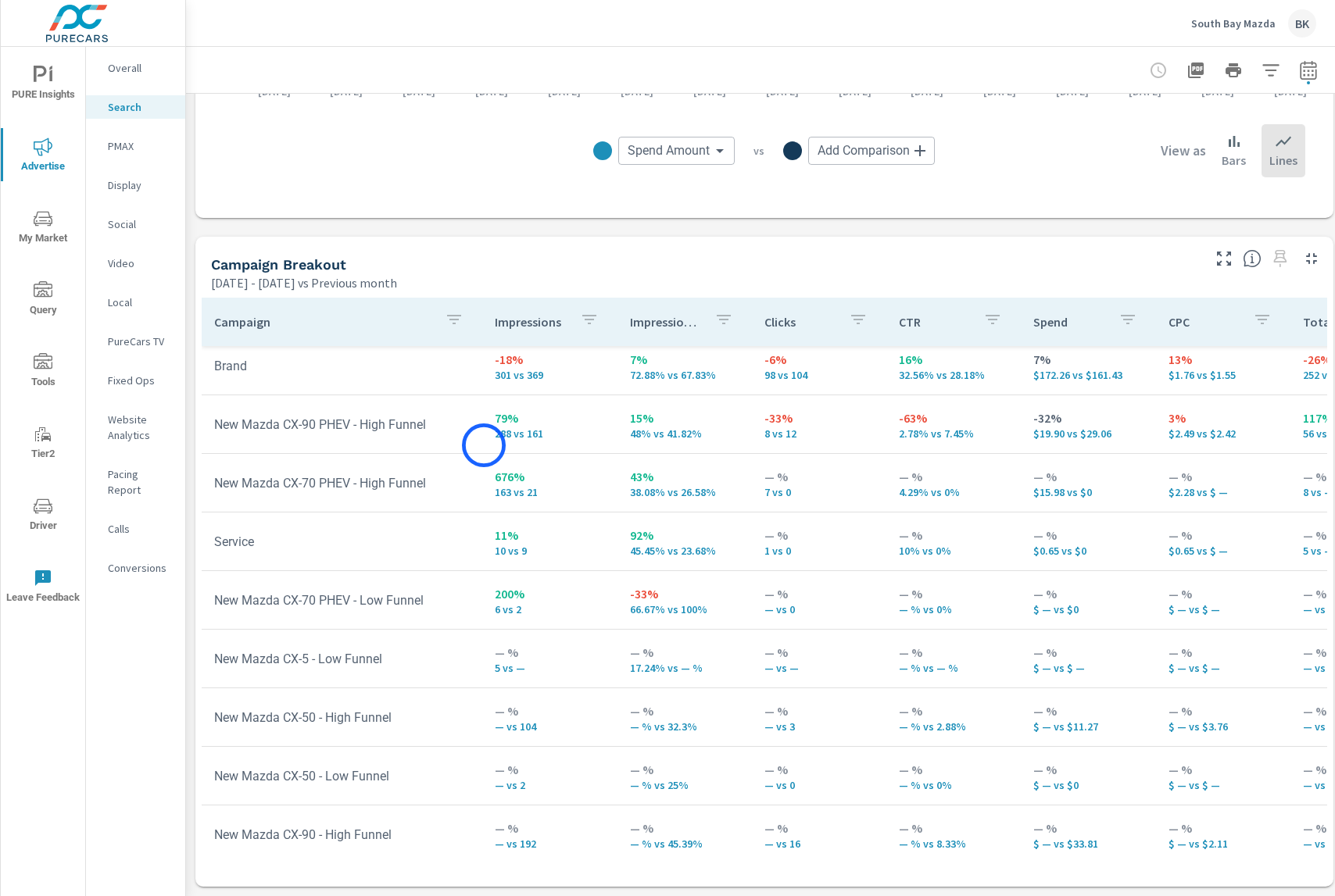
scroll to position [661, 0]
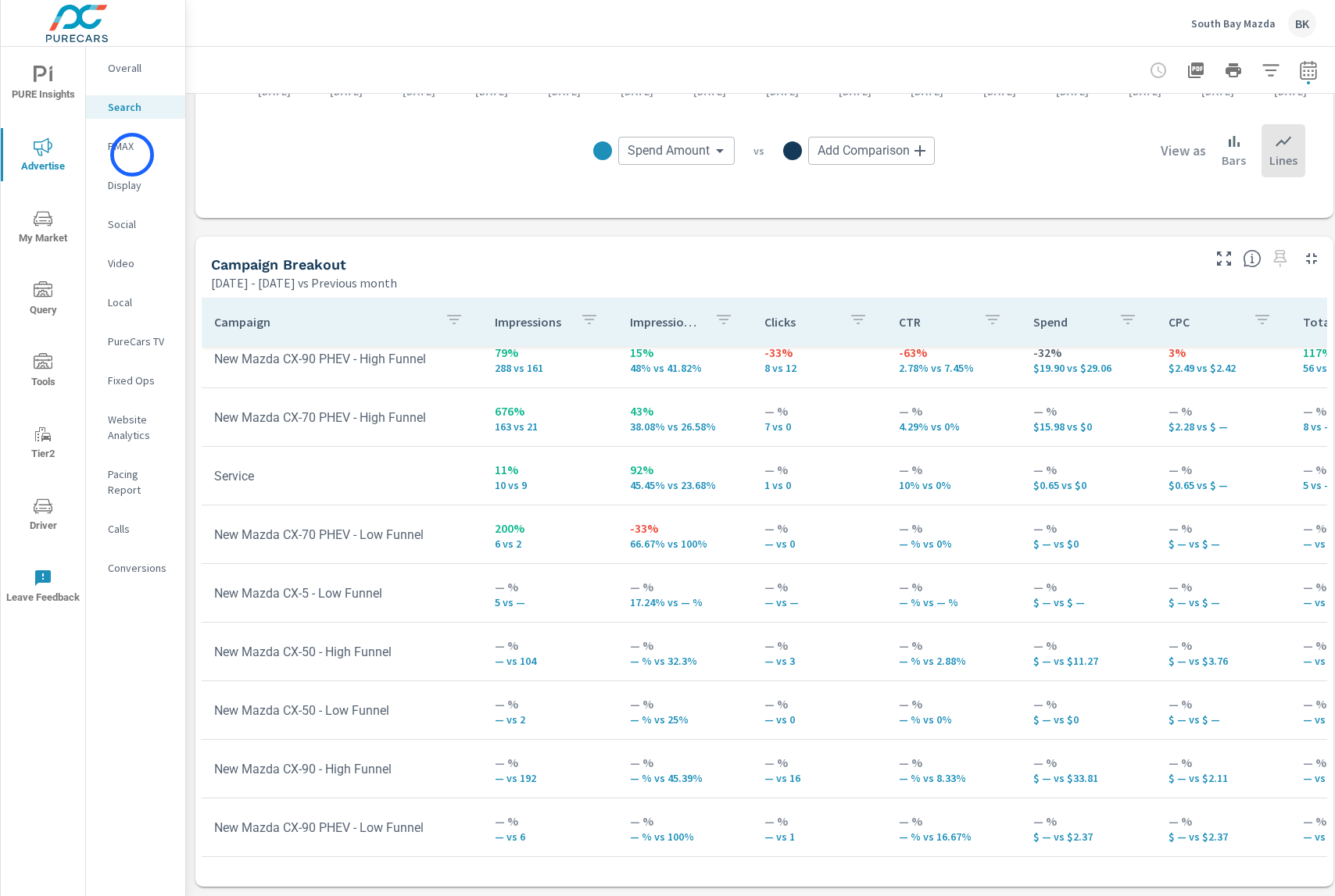
click at [132, 155] on div "PMAX" at bounding box center [135, 145] width 99 height 23
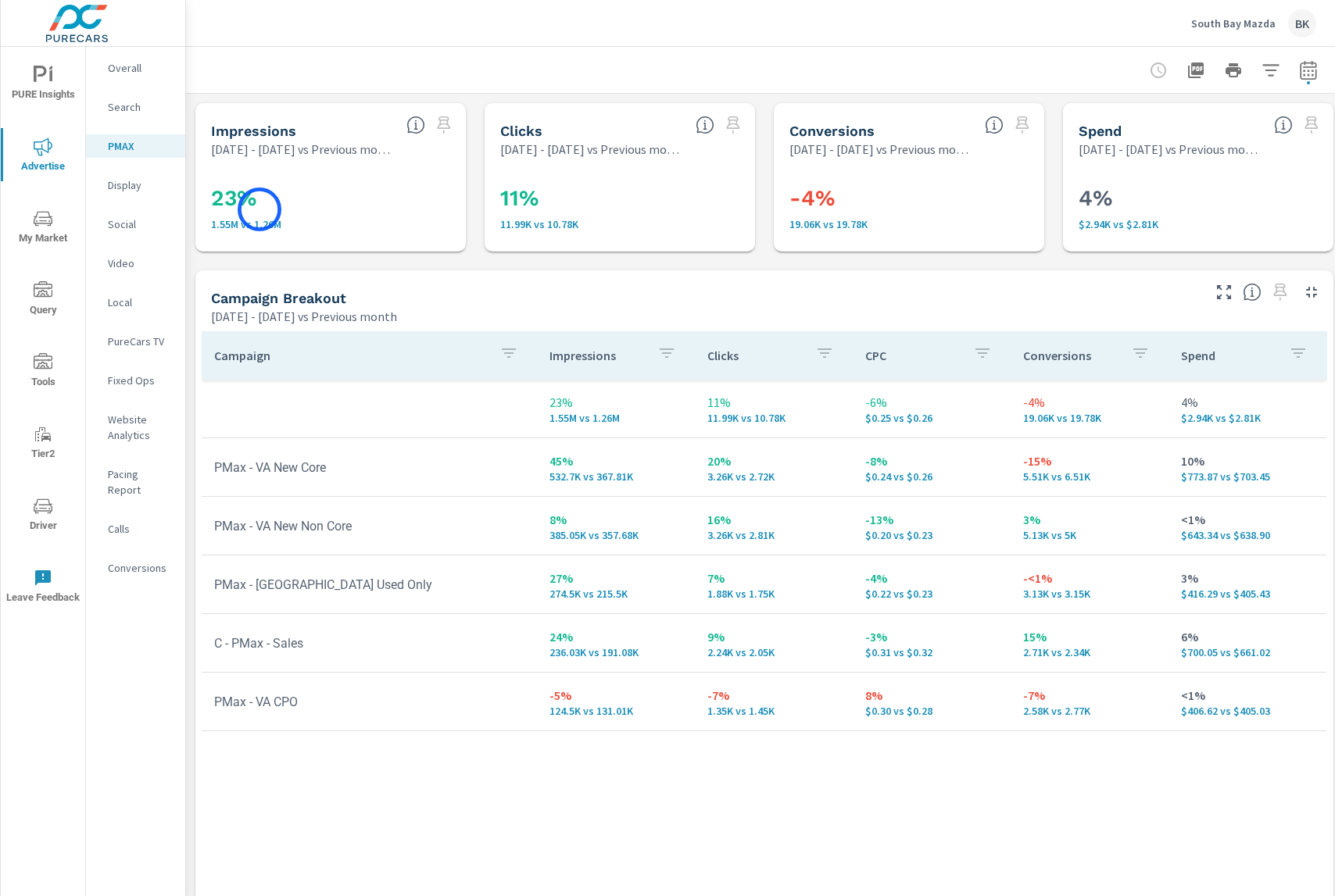
scroll to position [23, 0]
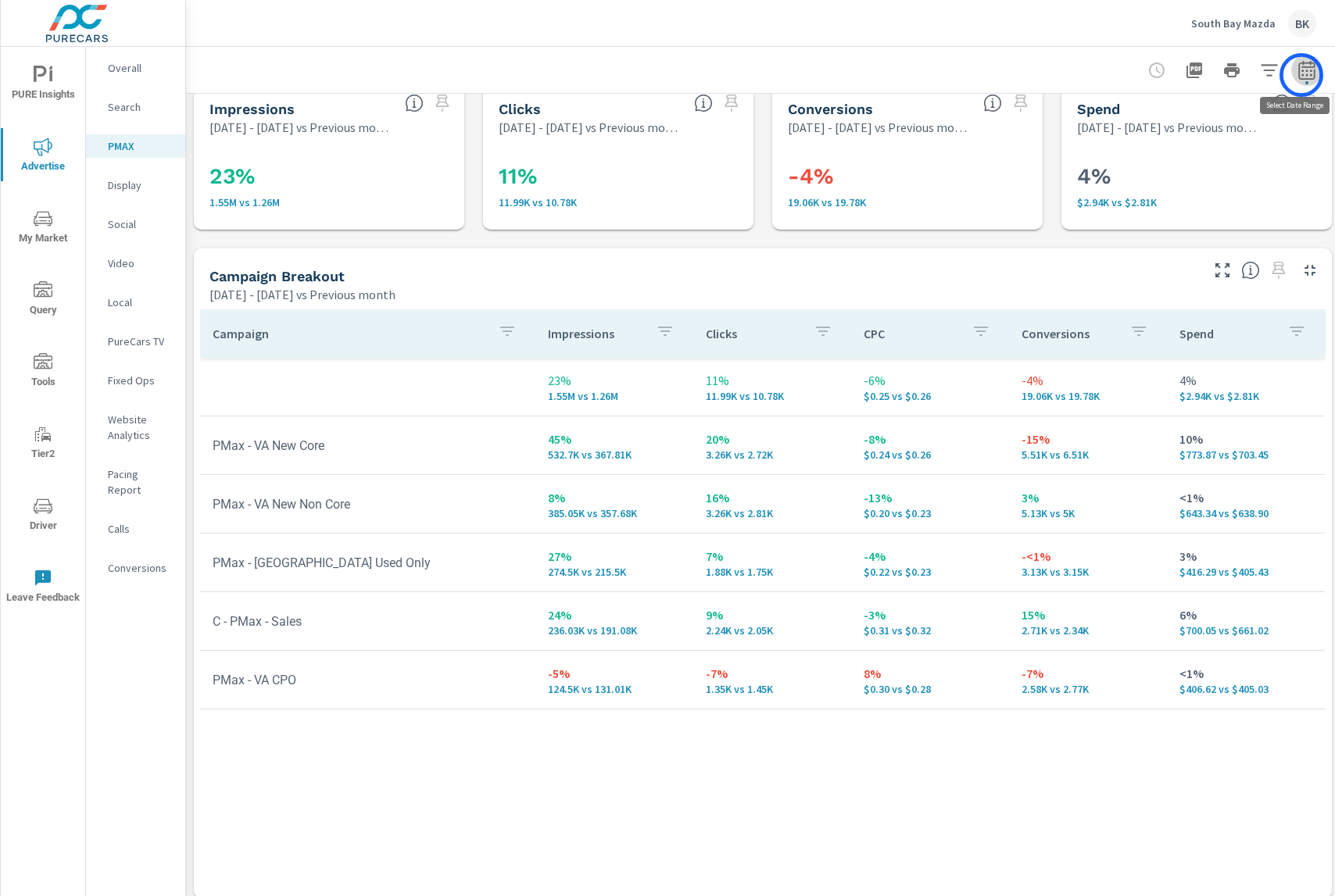
click at [1301, 75] on icon "button" at bounding box center [1306, 73] width 10 height 6
select select "Previous month"
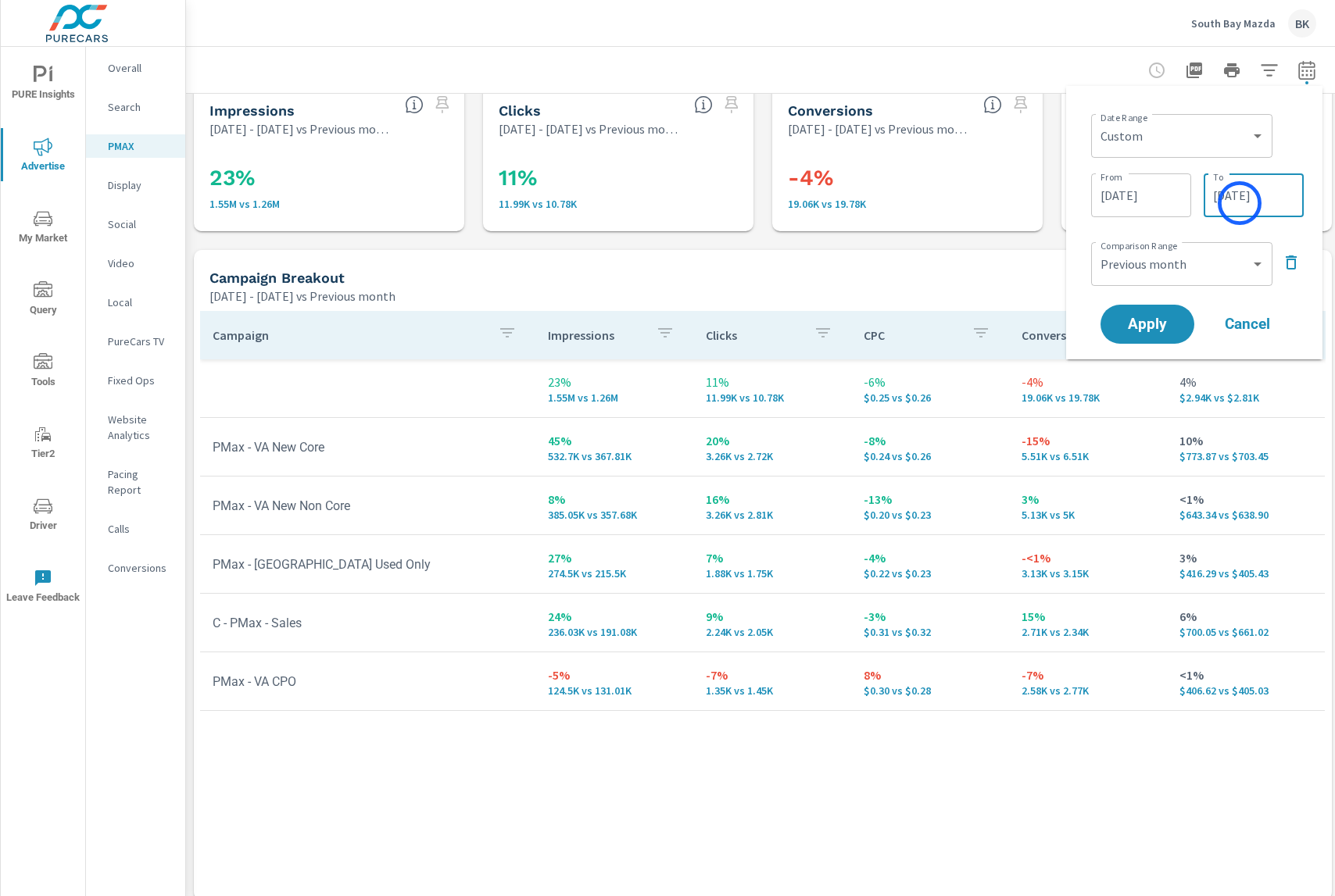
click at [1239, 203] on input "[DATE]" at bounding box center [1253, 195] width 87 height 31
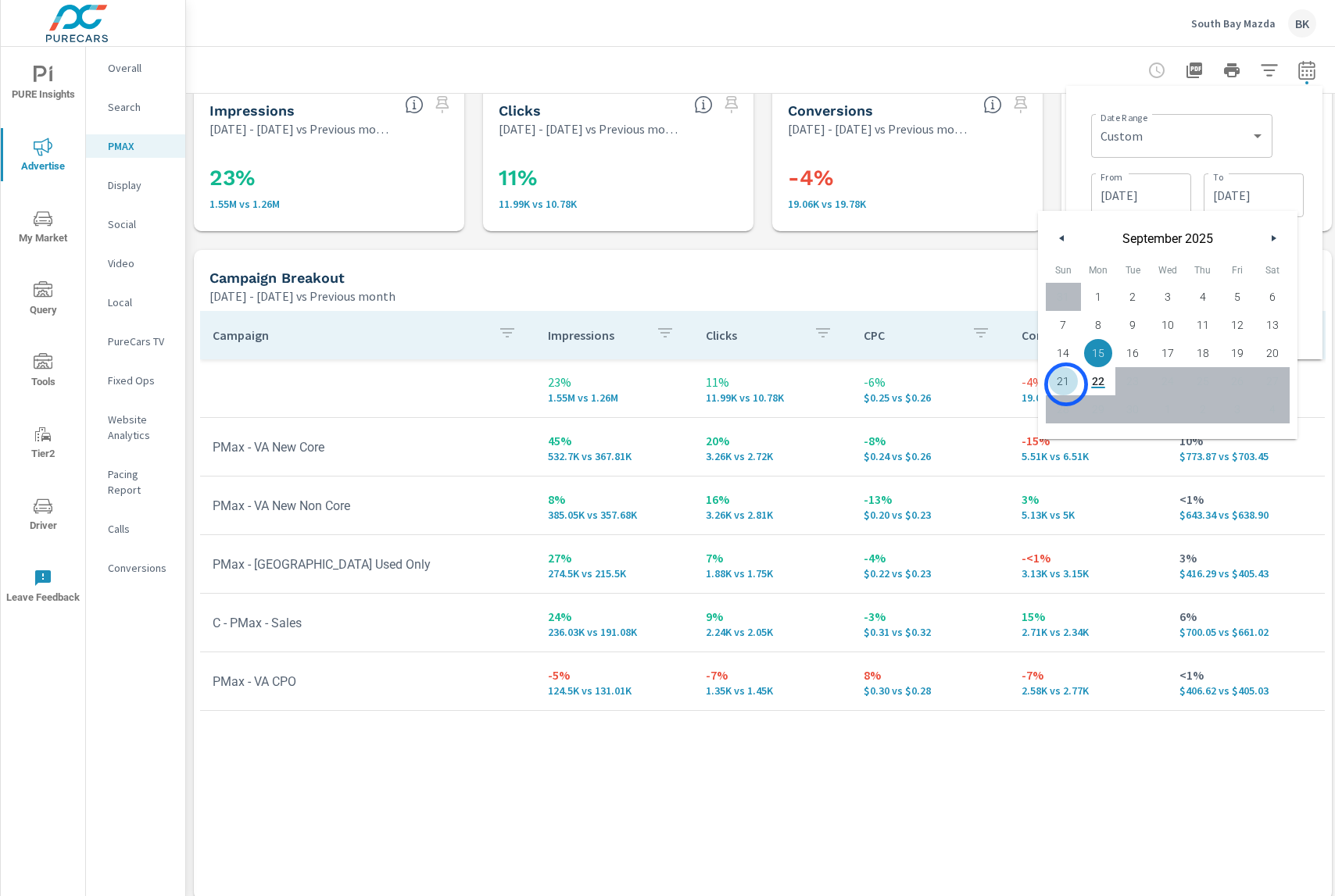
click at [1066, 385] on span "21" at bounding box center [1063, 381] width 35 height 20
type input "[DATE]"
click at [1315, 231] on div "Date Range Custom [DATE] Last week Last 7 days Last 14 days Last 30 days Last 4…" at bounding box center [1194, 222] width 257 height 273
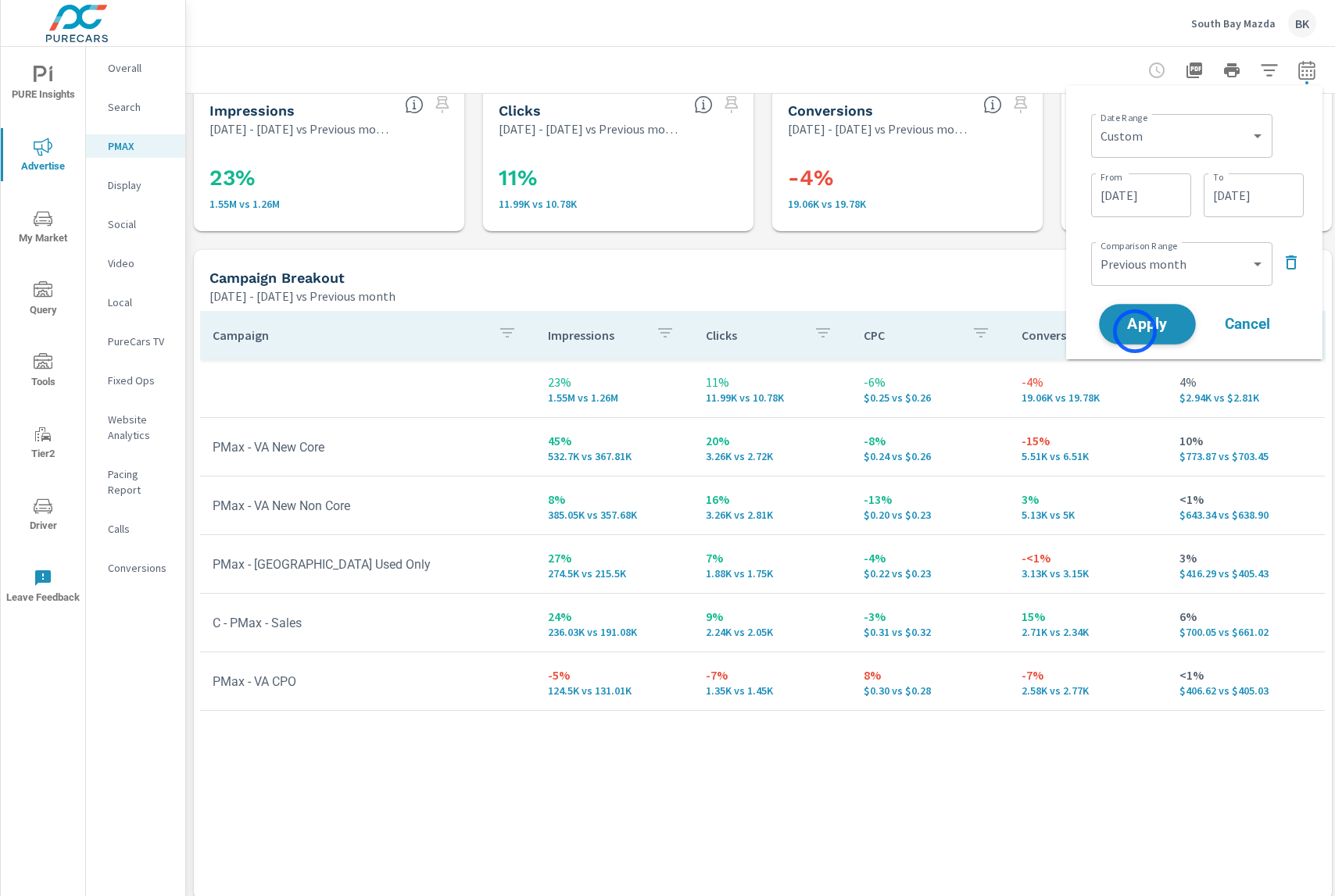
click at [1134, 331] on span "Apply" at bounding box center [1147, 325] width 64 height 15
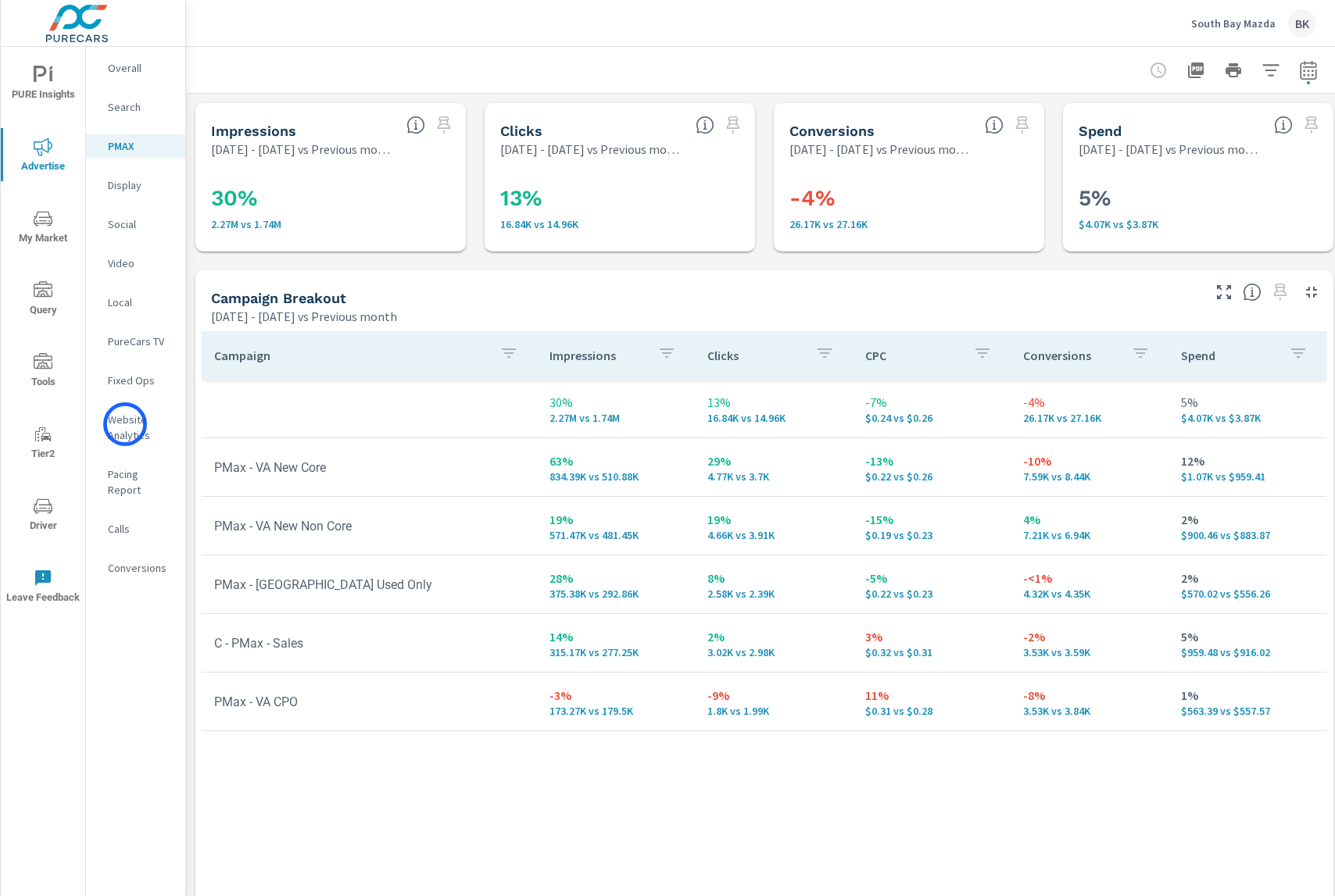
click at [125, 424] on p "Website Analytics" at bounding box center [140, 428] width 64 height 31
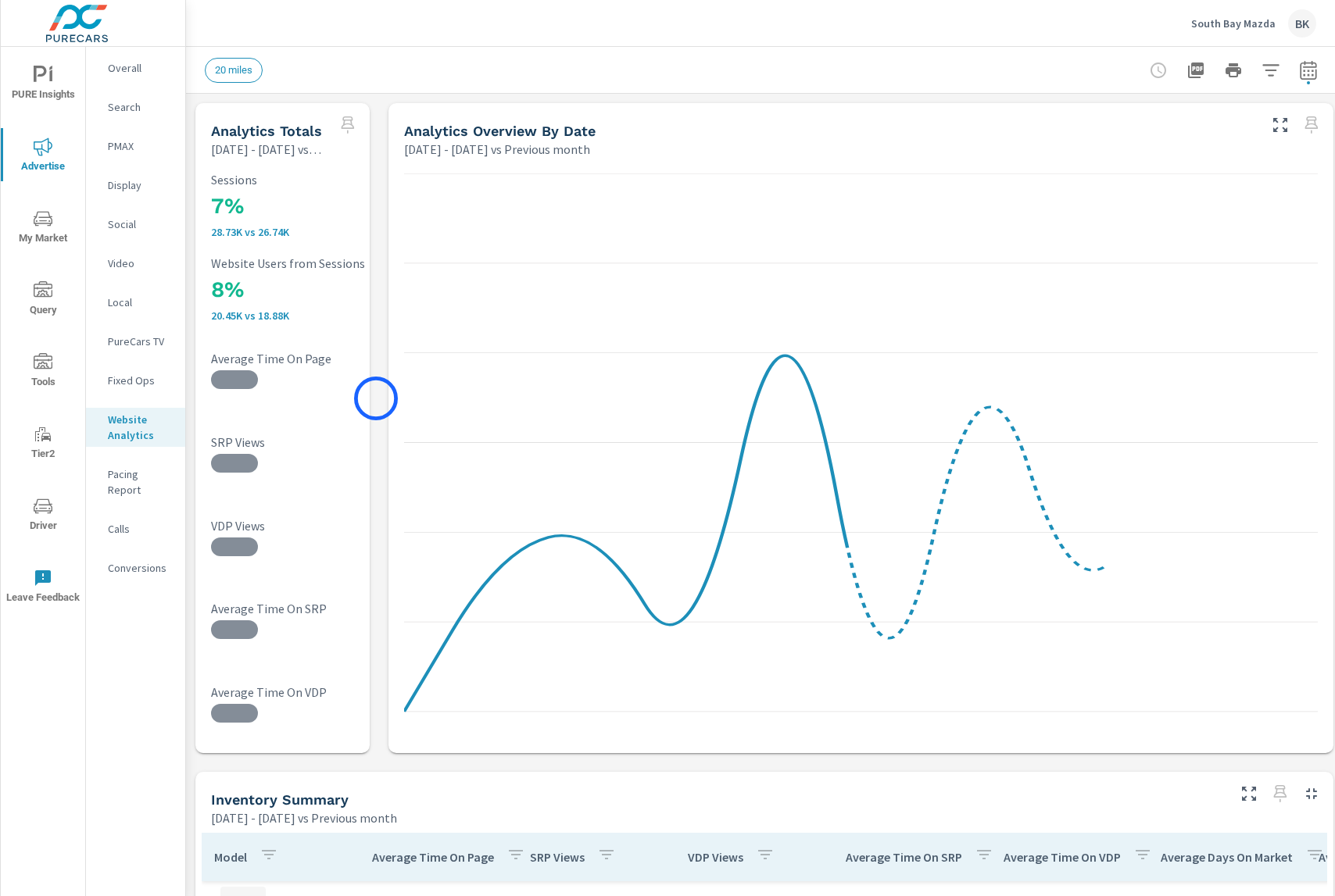
scroll to position [186, 0]
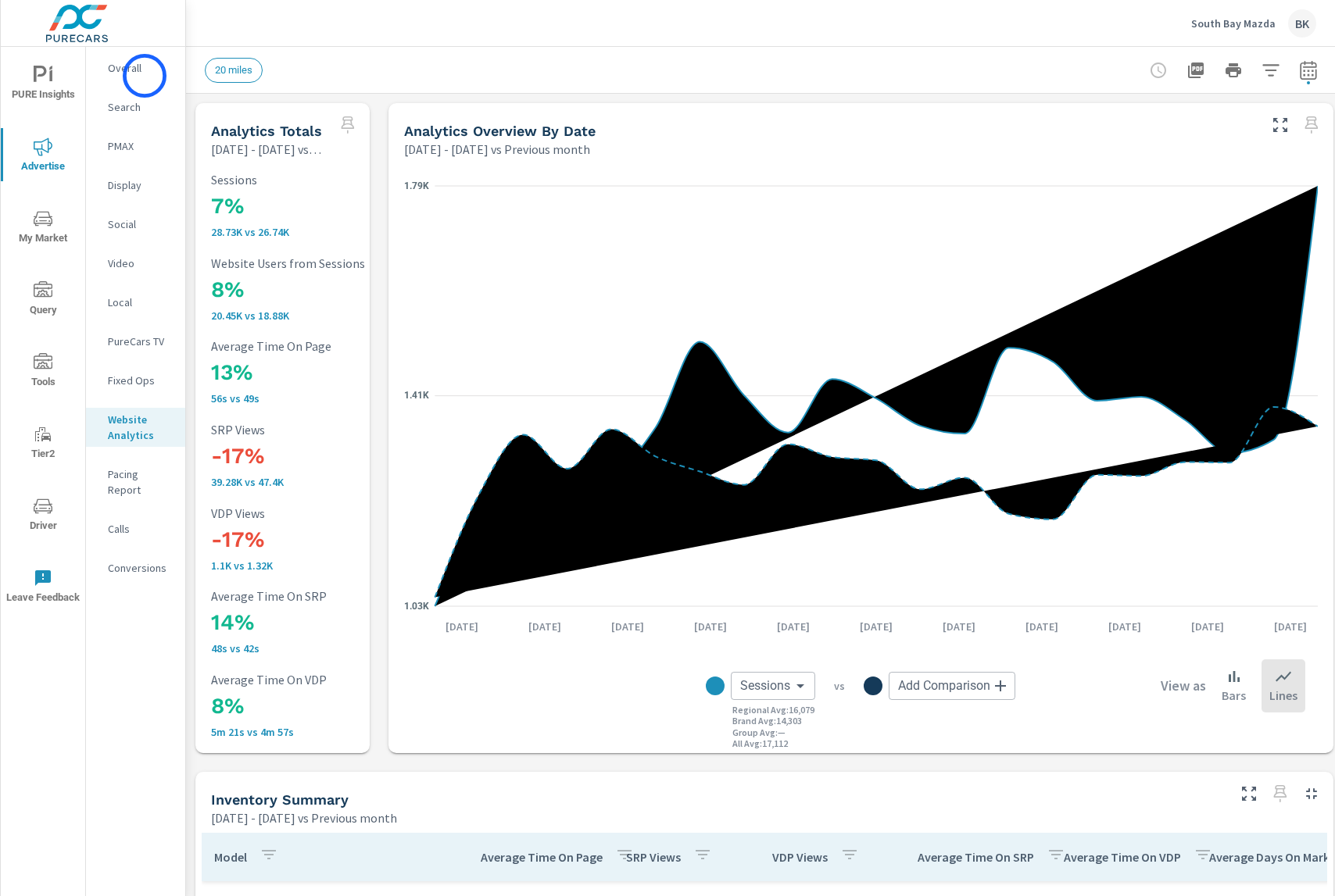
click at [139, 74] on p "Overall" at bounding box center [140, 67] width 64 height 16
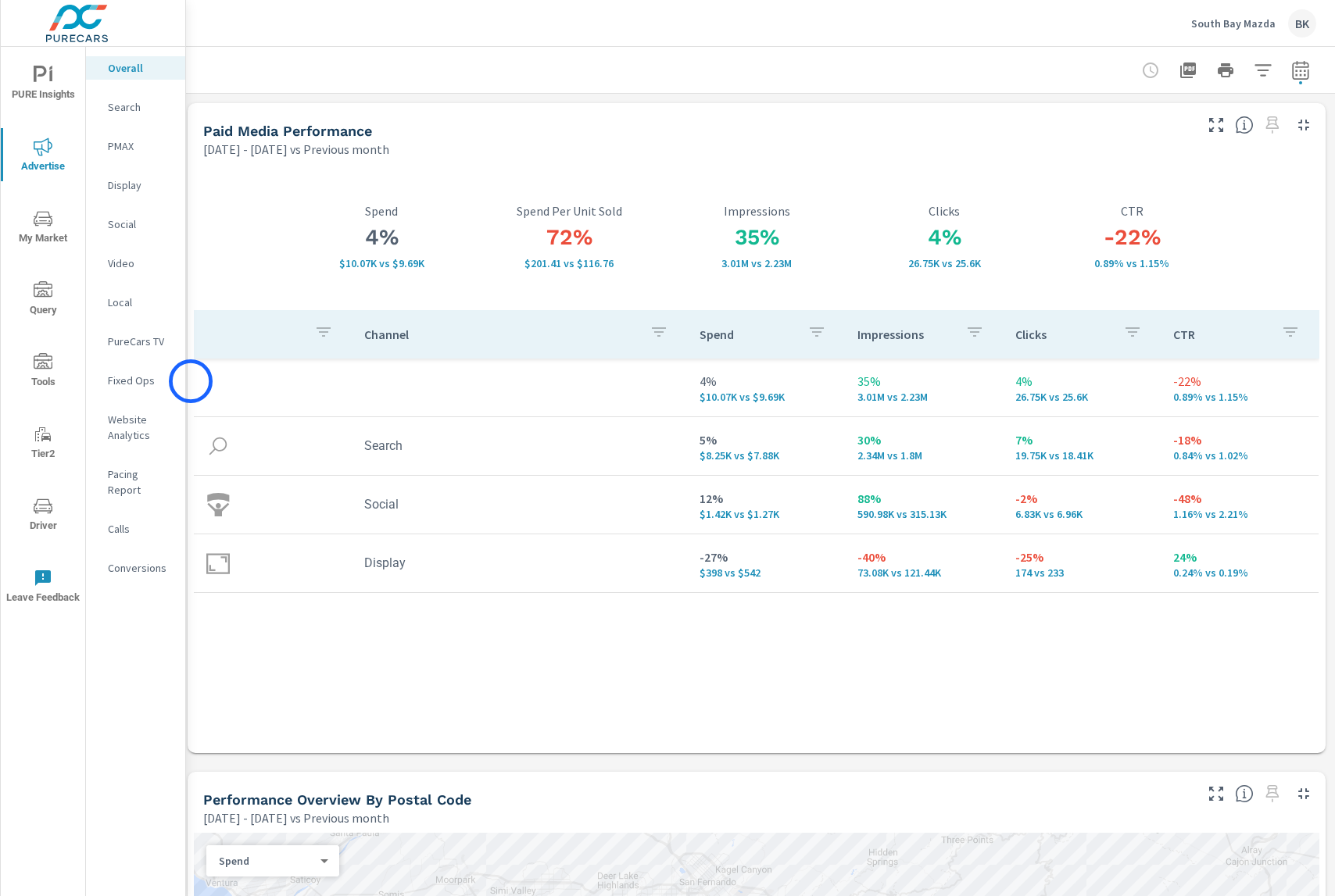
scroll to position [1, 7]
click at [115, 109] on p "Search" at bounding box center [140, 107] width 64 height 16
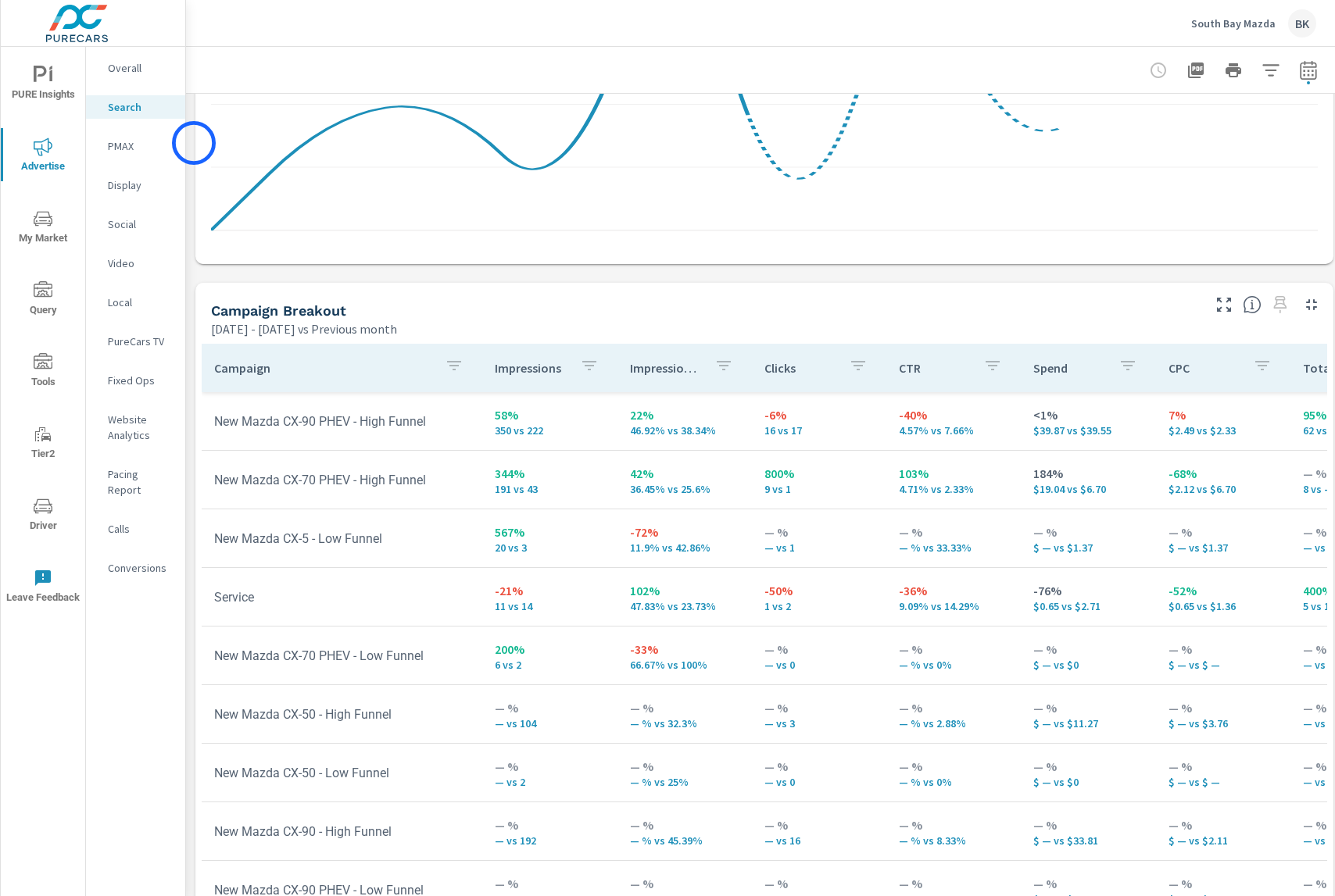
scroll to position [1372, 0]
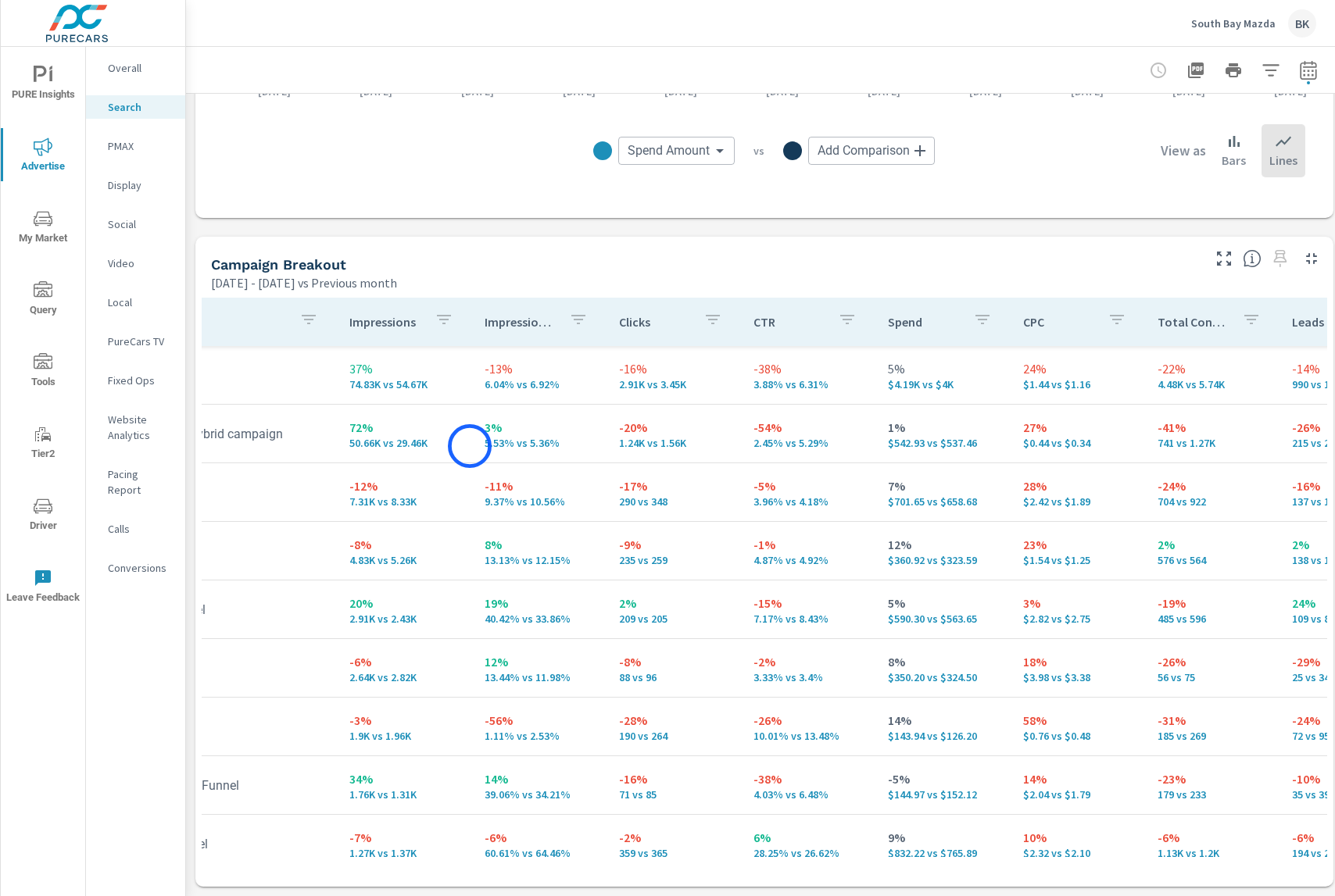
scroll to position [0, 194]
